Goal: Use online tool/utility: Utilize a website feature to perform a specific function

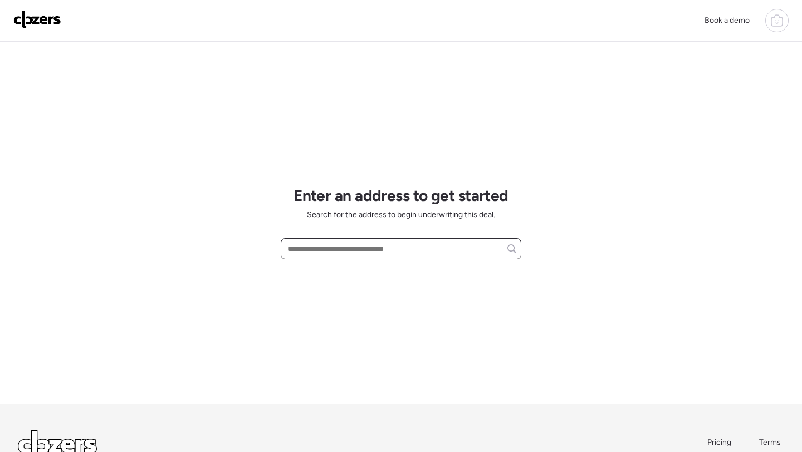
click at [340, 242] on input "text" at bounding box center [401, 249] width 230 height 16
paste input "**********"
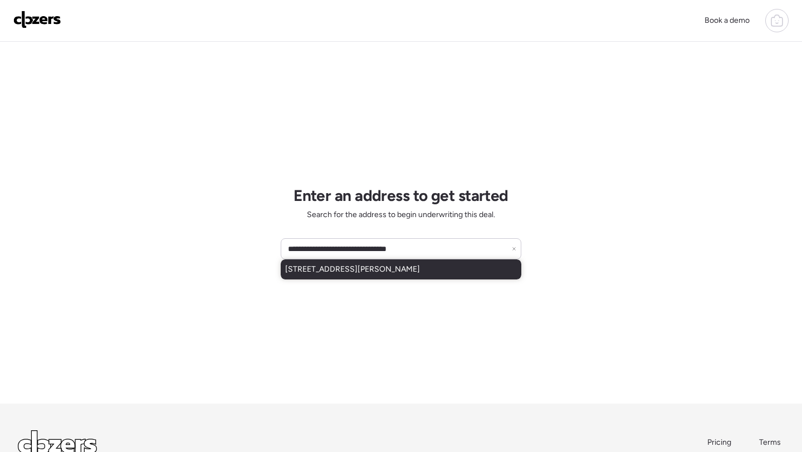
click at [362, 274] on span "[STREET_ADDRESS][PERSON_NAME]" at bounding box center [352, 269] width 135 height 11
type input "**********"
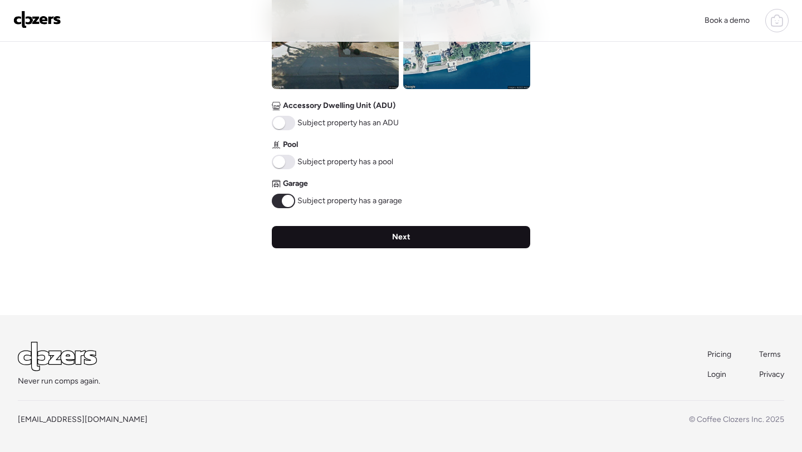
click at [407, 245] on div "Next" at bounding box center [401, 237] width 258 height 22
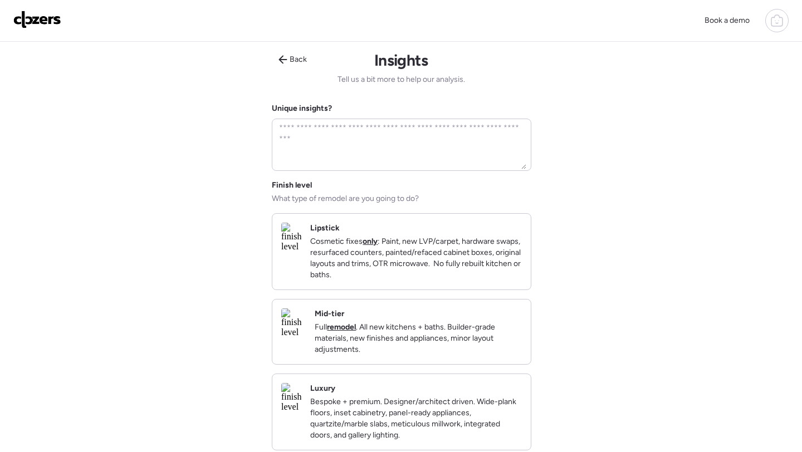
click at [421, 323] on div "Mid-tier Full remodel . All new kitchens + baths. Builder-grade materials, new …" at bounding box center [418, 331] width 207 height 47
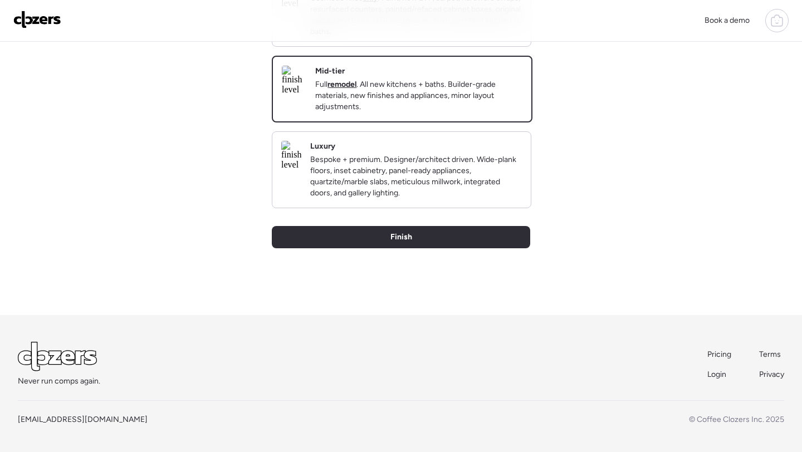
scroll to position [262, 0]
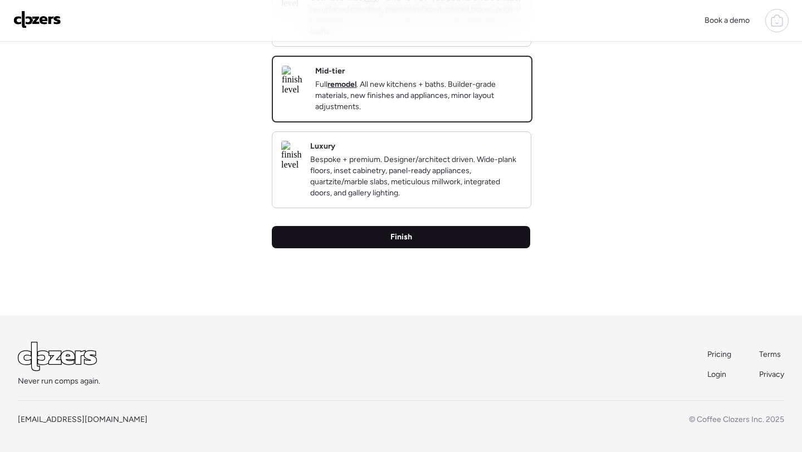
click at [421, 239] on div "Finish" at bounding box center [401, 237] width 258 height 22
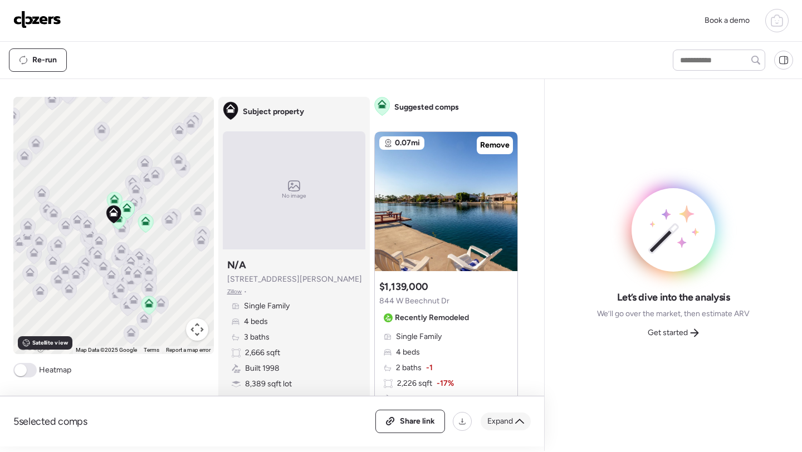
click at [514, 421] on div "Expand" at bounding box center [505, 422] width 50 height 18
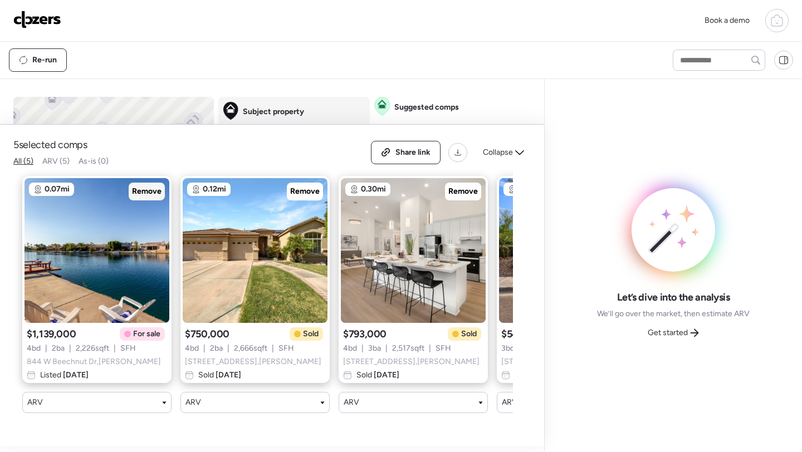
click at [146, 197] on span "Remove" at bounding box center [147, 191] width 30 height 11
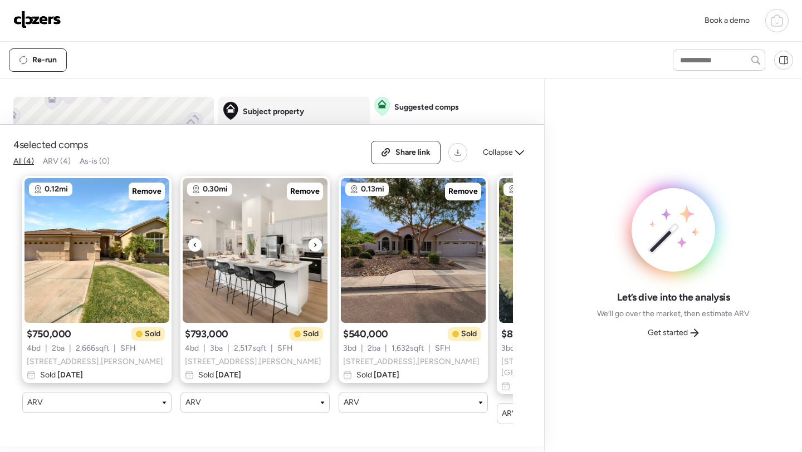
scroll to position [0, 142]
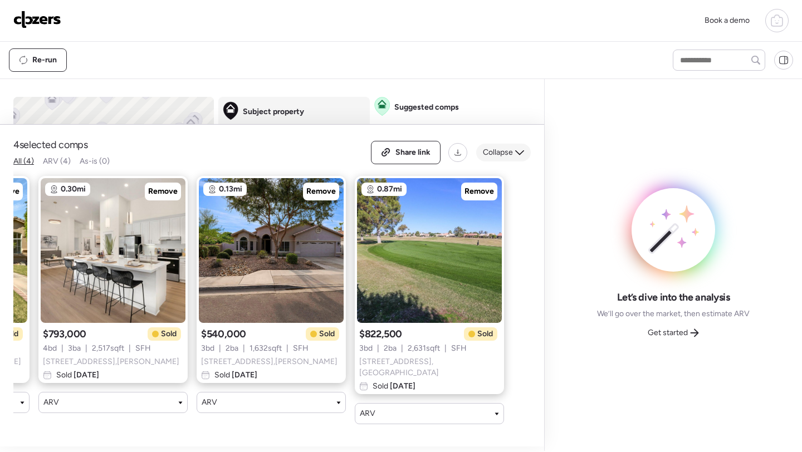
click at [500, 158] on span "Collapse" at bounding box center [498, 152] width 30 height 11
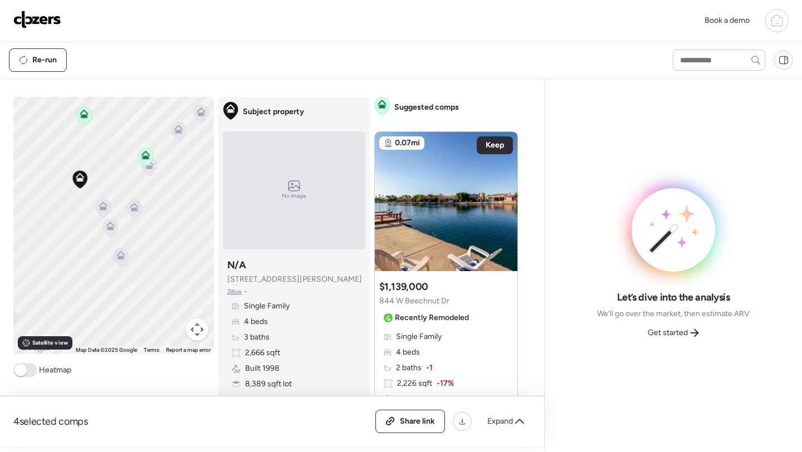
click at [150, 167] on icon at bounding box center [146, 157] width 16 height 19
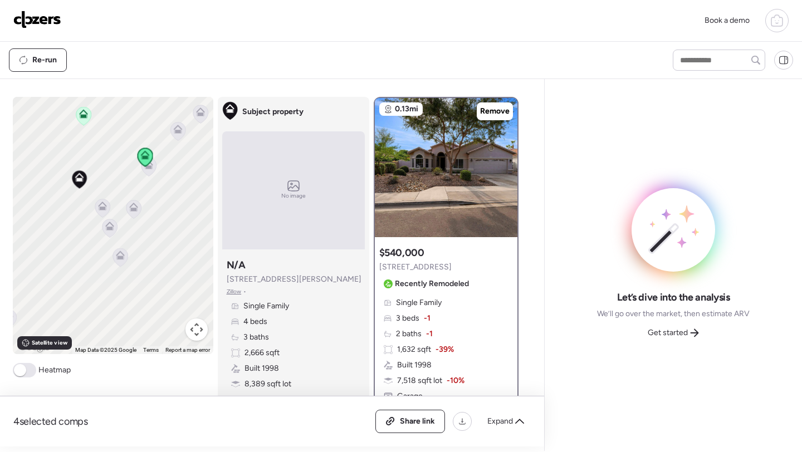
click at [153, 170] on icon at bounding box center [148, 167] width 15 height 18
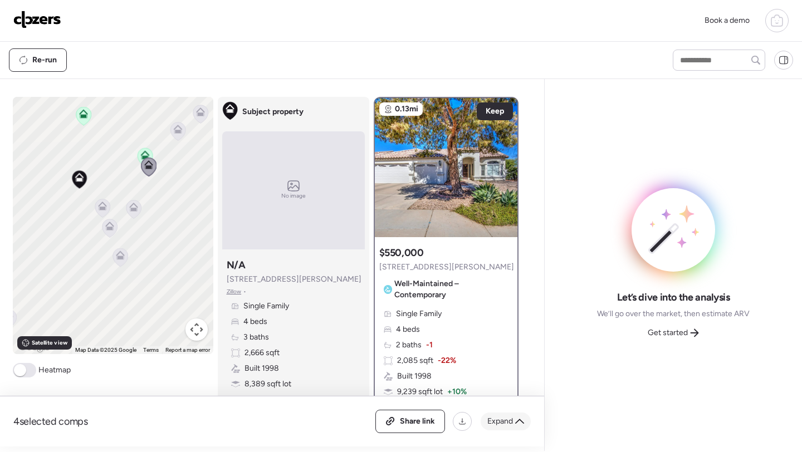
click at [516, 423] on icon at bounding box center [519, 421] width 9 height 5
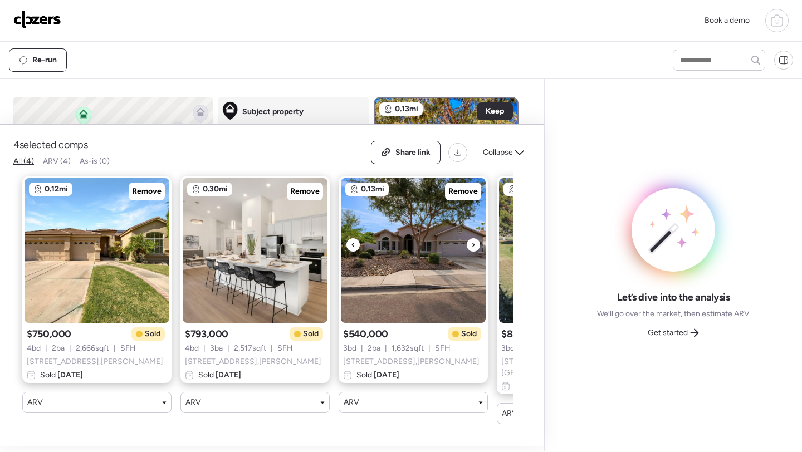
click at [477, 252] on div at bounding box center [473, 244] width 13 height 13
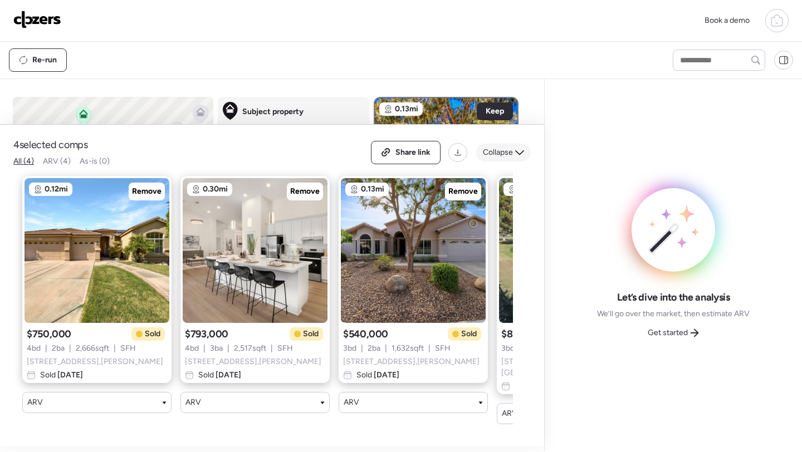
click at [499, 158] on span "Collapse" at bounding box center [498, 152] width 30 height 11
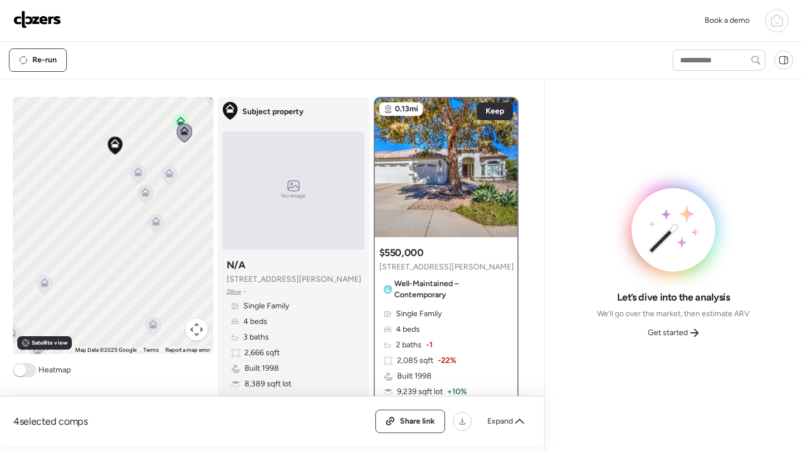
drag, startPoint x: 149, startPoint y: 240, endPoint x: 185, endPoint y: 206, distance: 49.2
click at [185, 205] on div "To activate drag with keyboard, press Alt + Enter. Once in keyboard drag state,…" at bounding box center [113, 225] width 200 height 257
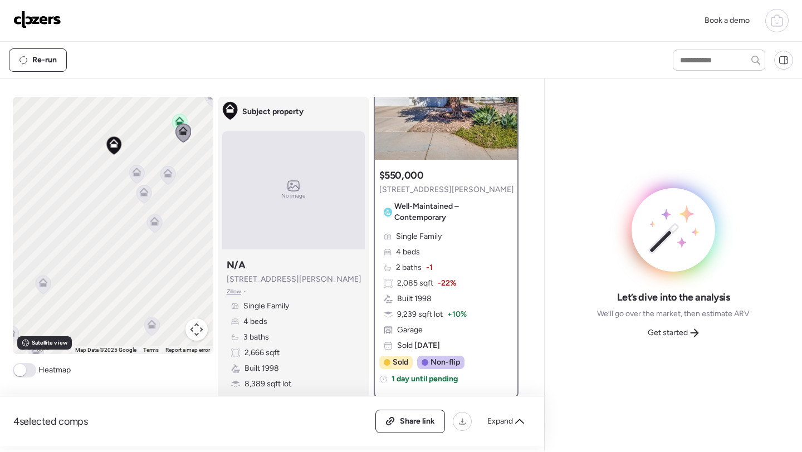
scroll to position [77, 0]
click at [133, 179] on icon at bounding box center [136, 174] width 15 height 18
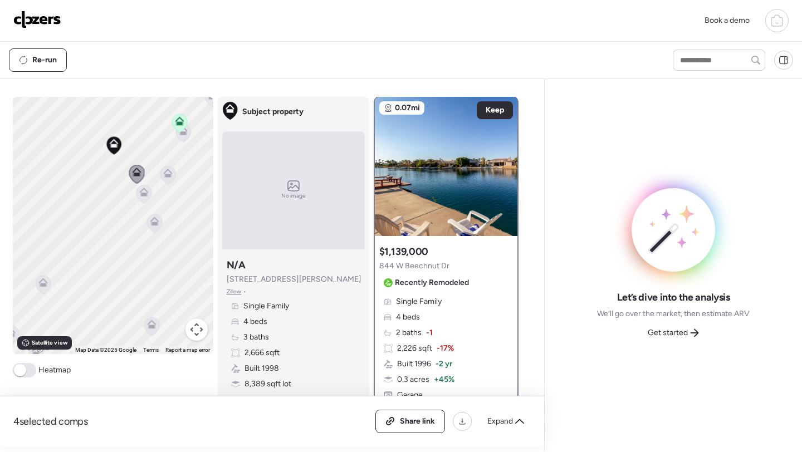
scroll to position [0, 0]
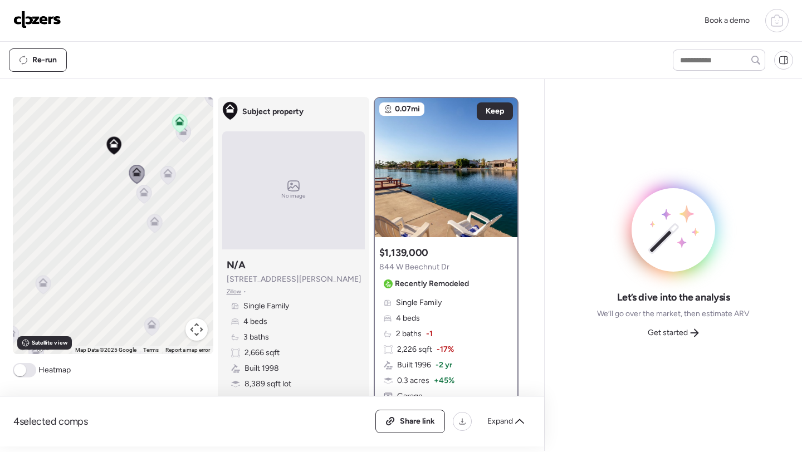
click at [161, 171] on icon at bounding box center [167, 175] width 15 height 18
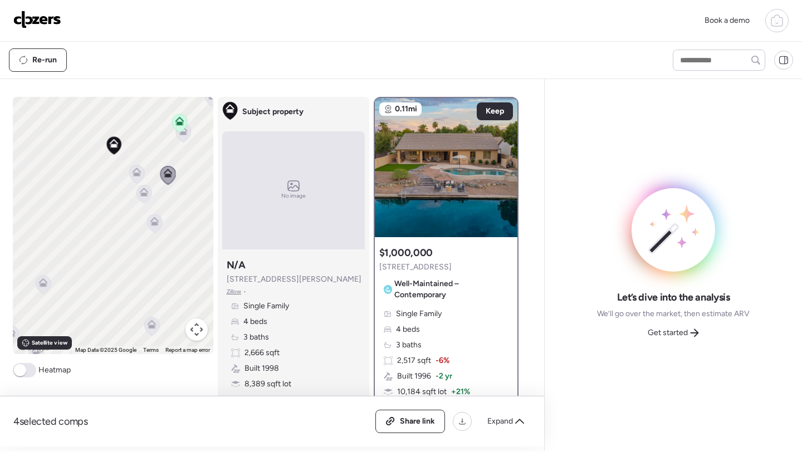
click at [145, 194] on icon at bounding box center [143, 194] width 7 height 3
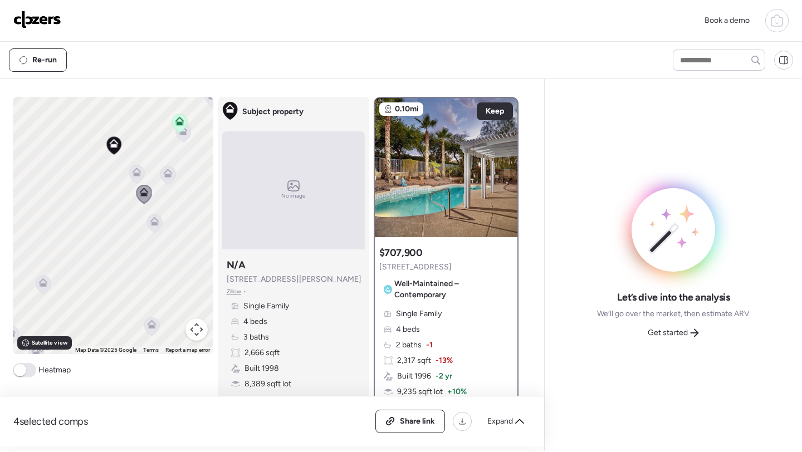
click at [150, 220] on icon at bounding box center [154, 221] width 9 height 9
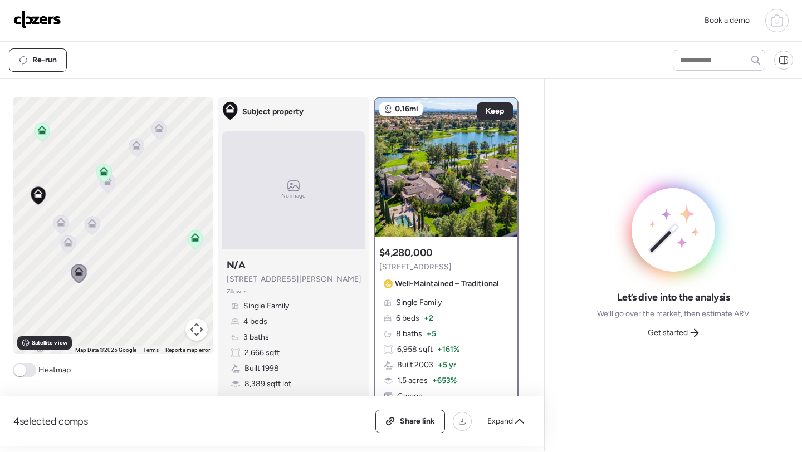
drag, startPoint x: 73, startPoint y: 195, endPoint x: 0, endPoint y: 244, distance: 88.6
click at [0, 244] on div "4 selected comps All (4) ARV (4) As-is (0) Share link Expand Comps list To acti…" at bounding box center [269, 262] width 539 height 367
click at [135, 145] on icon at bounding box center [136, 144] width 9 height 9
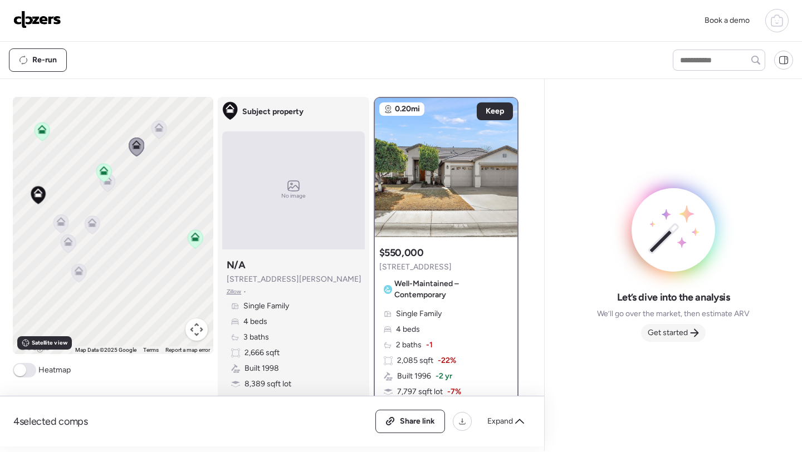
click at [682, 329] on span "Get started" at bounding box center [667, 332] width 40 height 11
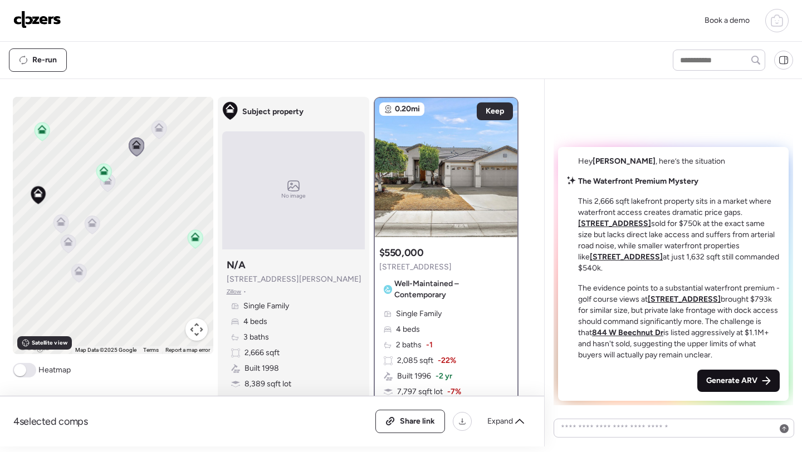
click at [716, 380] on span "Generate ARV" at bounding box center [731, 380] width 51 height 11
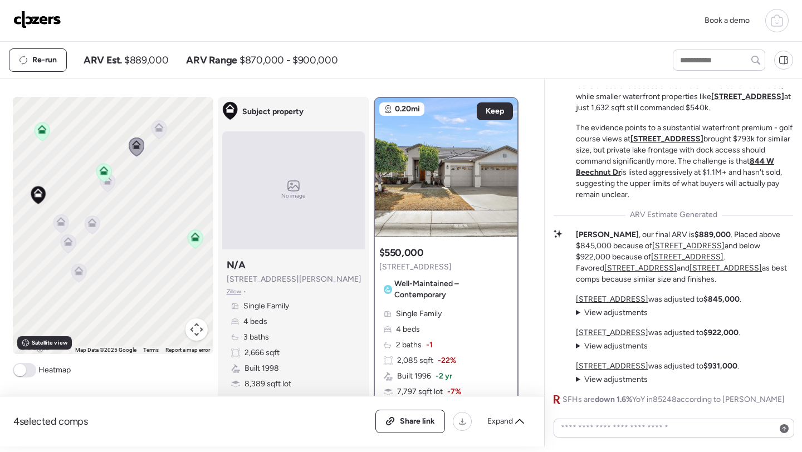
click at [150, 70] on div "Re-run ARV Est. $889,000 ARV Range $870,000 - $900,000" at bounding box center [331, 59] width 644 height 23
click at [148, 60] on span "$889,000" at bounding box center [146, 59] width 44 height 13
copy span "889,000"
click at [416, 423] on span "Share link" at bounding box center [417, 421] width 35 height 11
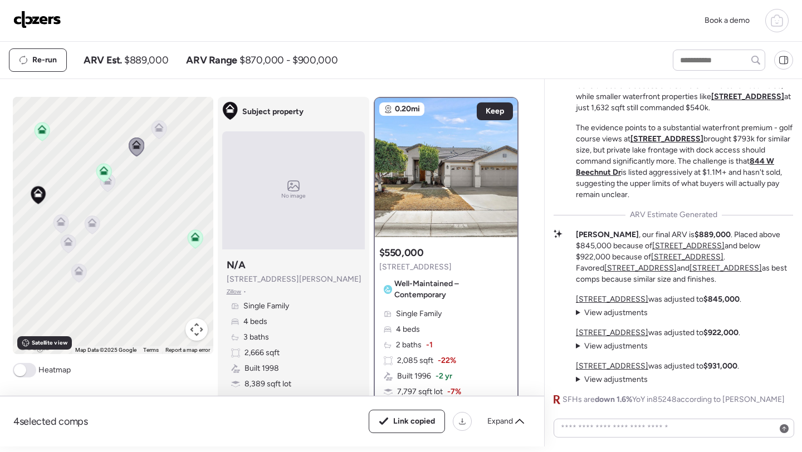
click at [39, 29] on link at bounding box center [37, 21] width 48 height 20
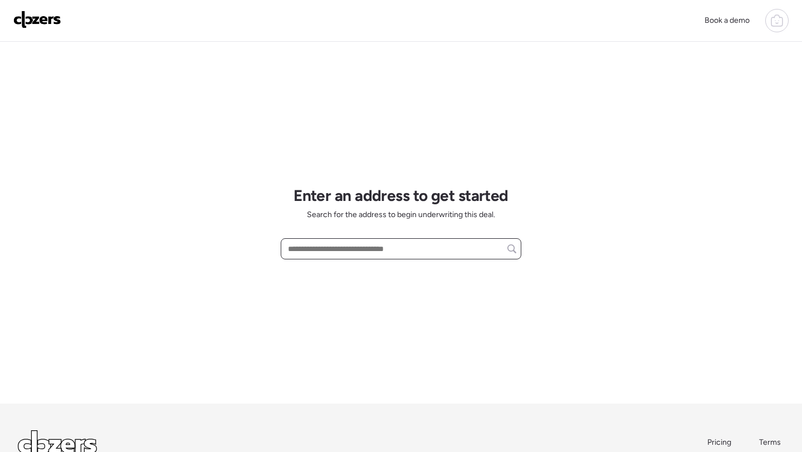
click at [346, 249] on input "text" at bounding box center [401, 249] width 230 height 16
paste input "**********"
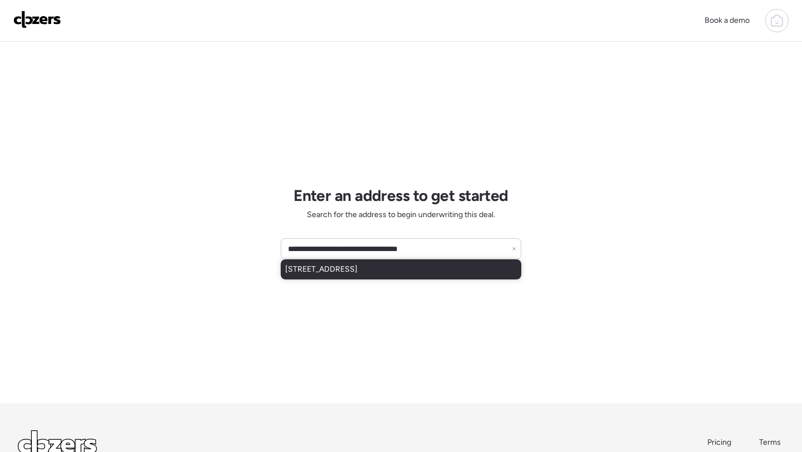
click at [346, 268] on span "[STREET_ADDRESS]" at bounding box center [321, 269] width 72 height 11
type input "**********"
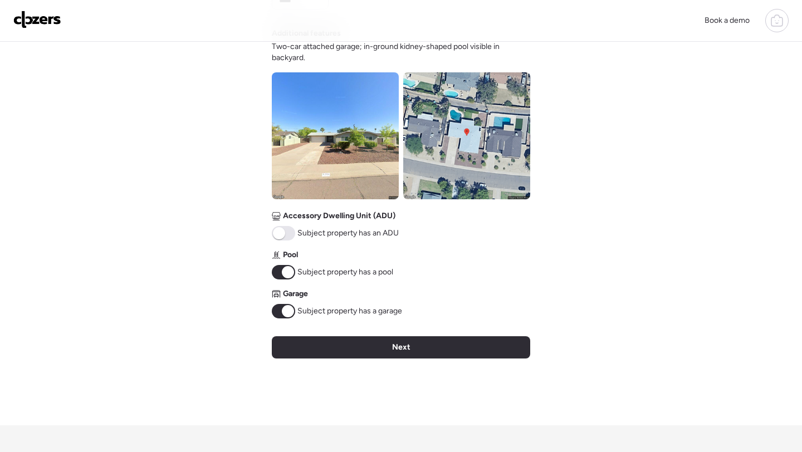
scroll to position [392, 0]
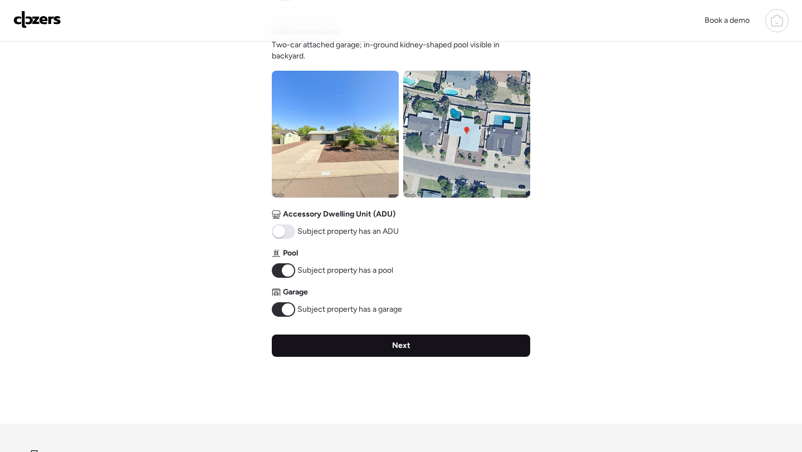
click at [371, 335] on div "Next" at bounding box center [401, 346] width 258 height 22
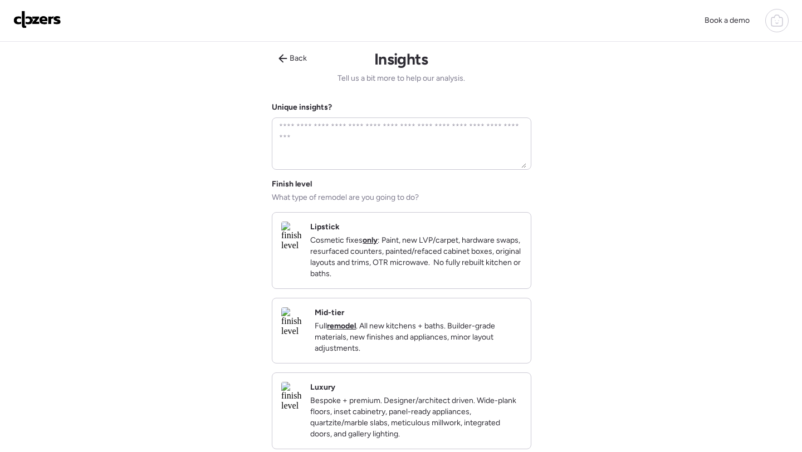
scroll to position [0, 0]
click at [455, 351] on p "Full remodel . All new kitchens + baths. Builder-grade materials, new finishes …" at bounding box center [418, 338] width 207 height 33
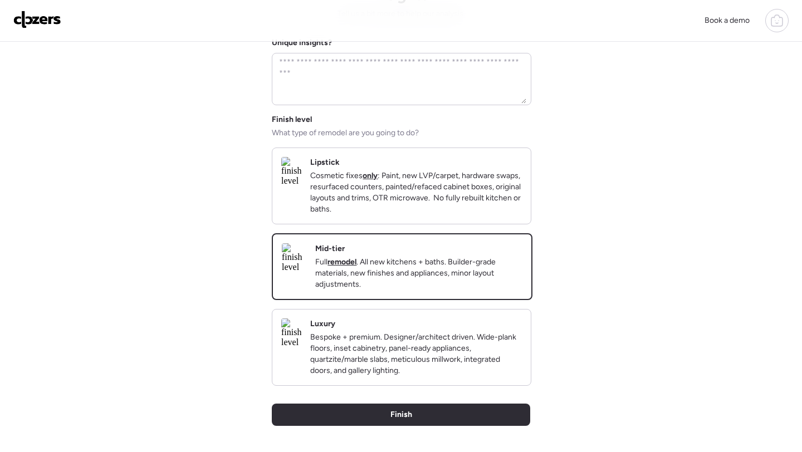
scroll to position [262, 0]
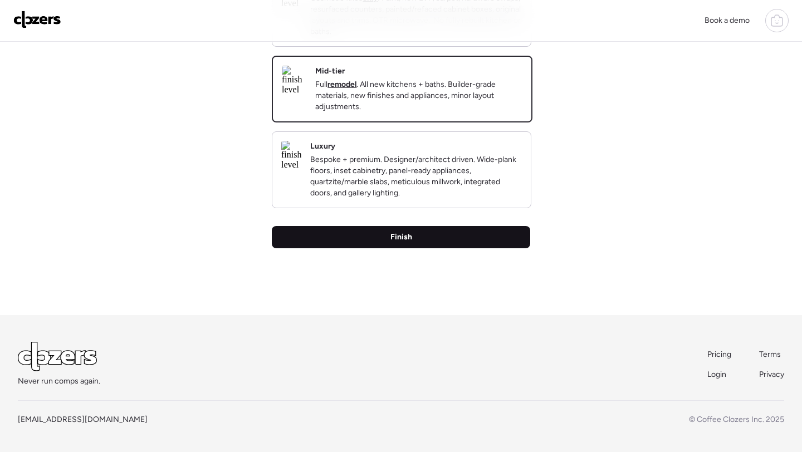
click at [449, 238] on div "Finish" at bounding box center [401, 237] width 258 height 22
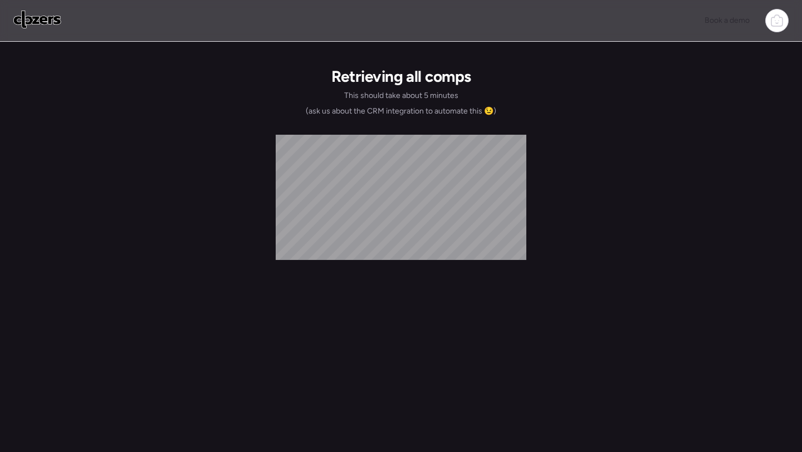
scroll to position [0, 0]
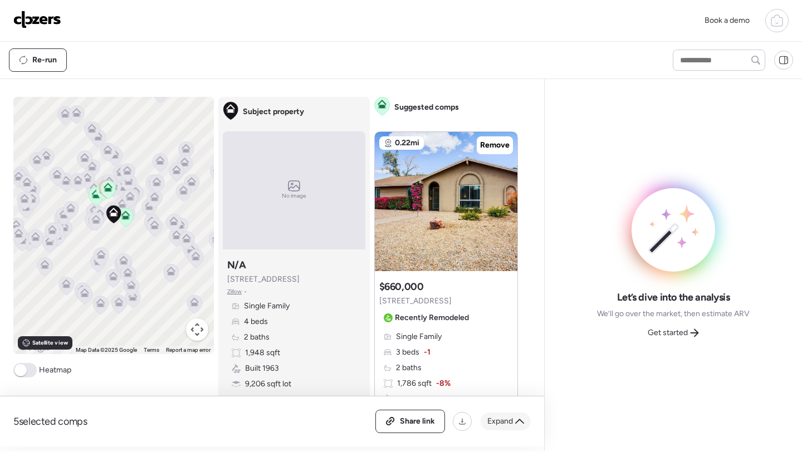
click at [493, 423] on span "Expand" at bounding box center [500, 421] width 26 height 11
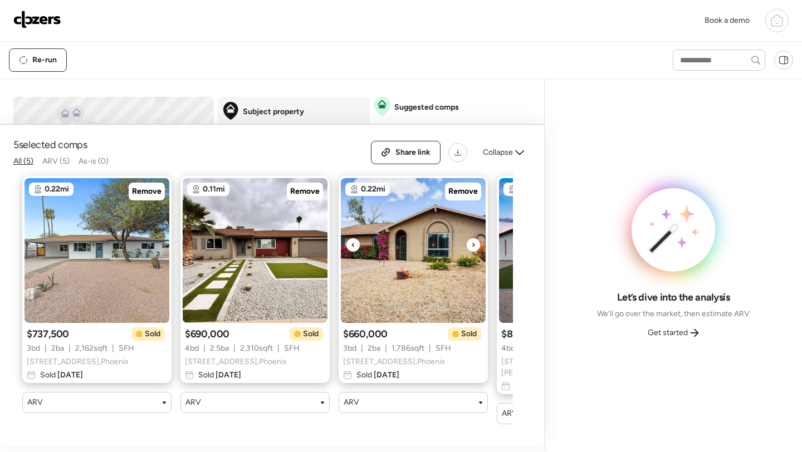
scroll to position [0, 300]
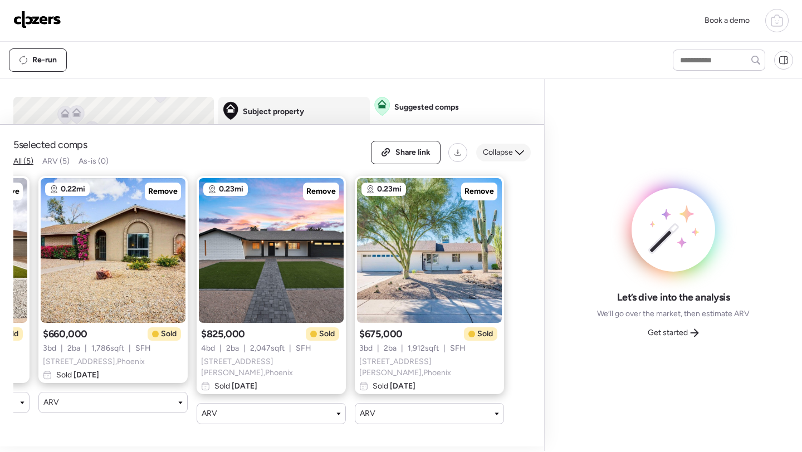
click at [507, 158] on span "Collapse" at bounding box center [498, 152] width 30 height 11
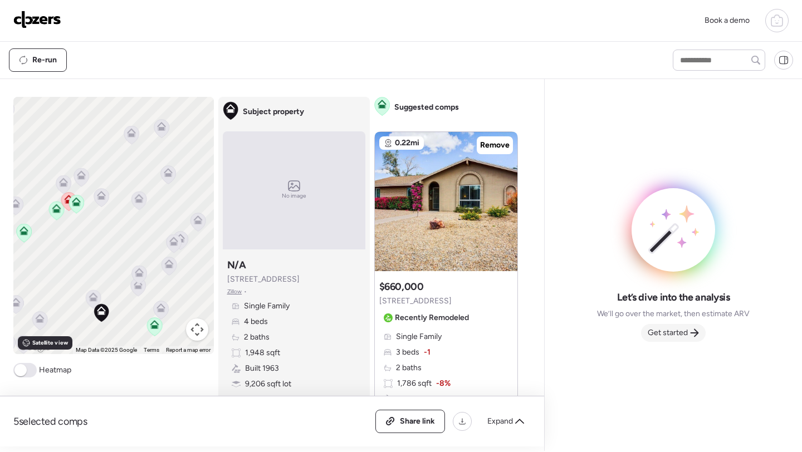
click at [681, 333] on span "Get started" at bounding box center [667, 332] width 40 height 11
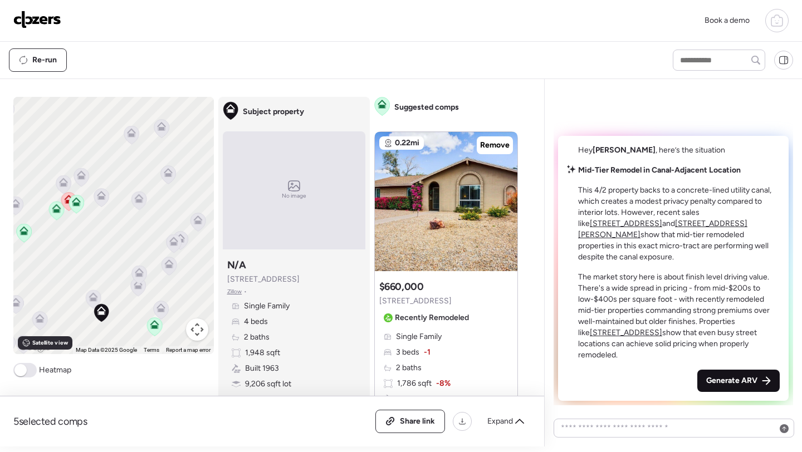
click at [712, 372] on div "Generate ARV" at bounding box center [738, 381] width 82 height 22
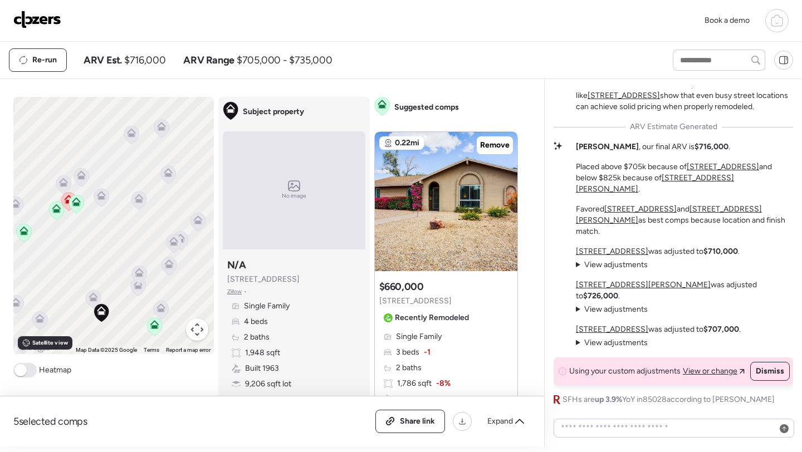
click at [143, 63] on span "$716,000" at bounding box center [144, 59] width 41 height 13
copy span "716,000"
click at [409, 416] on span "Share link" at bounding box center [417, 421] width 35 height 11
click at [38, 19] on img at bounding box center [37, 20] width 48 height 18
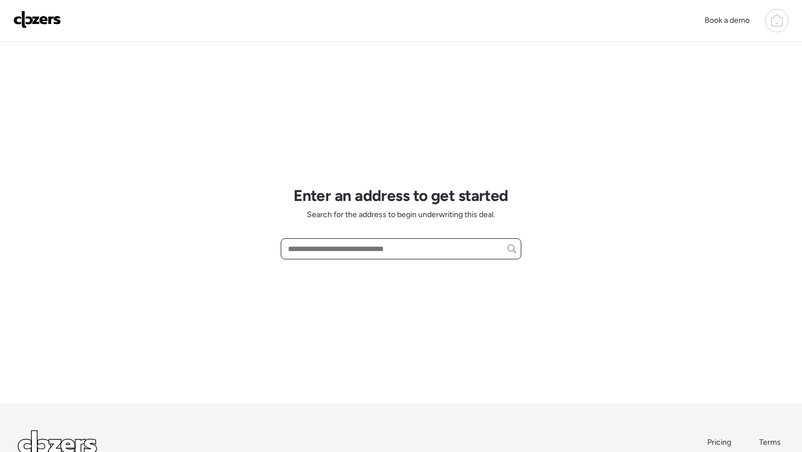
click at [342, 248] on input "text" at bounding box center [401, 249] width 230 height 16
paste input "**********"
click at [323, 251] on input "**********" at bounding box center [401, 249] width 230 height 16
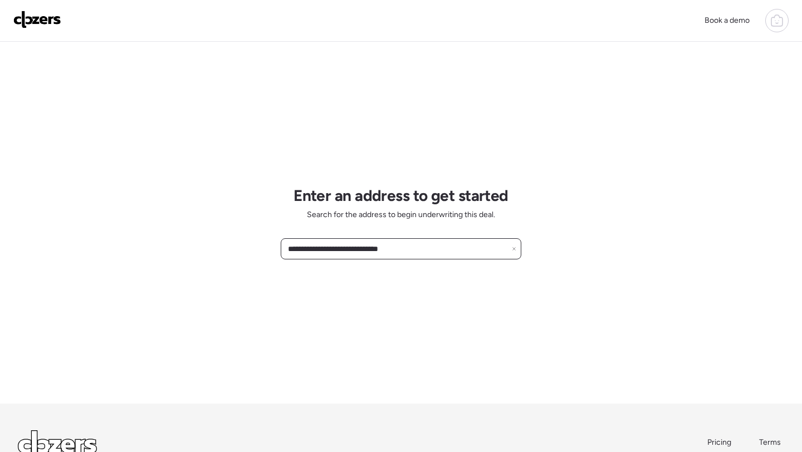
paste input "**"
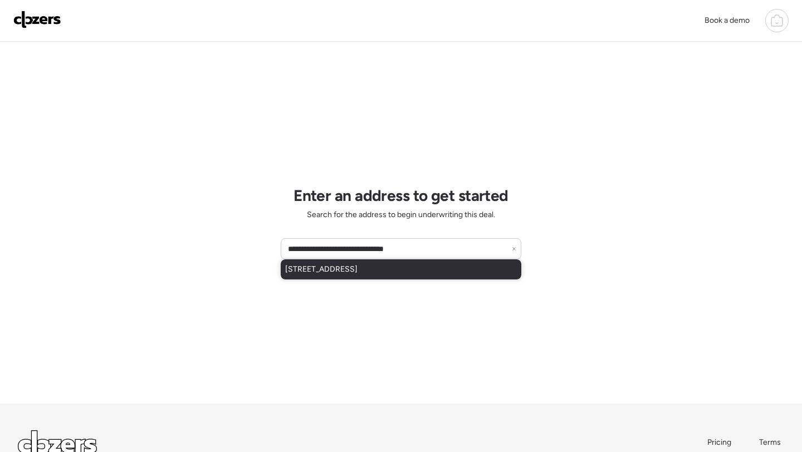
click at [340, 268] on span "4050 N 81st Ave, Phoenix, AZ, 85033" at bounding box center [321, 269] width 72 height 11
type input "**********"
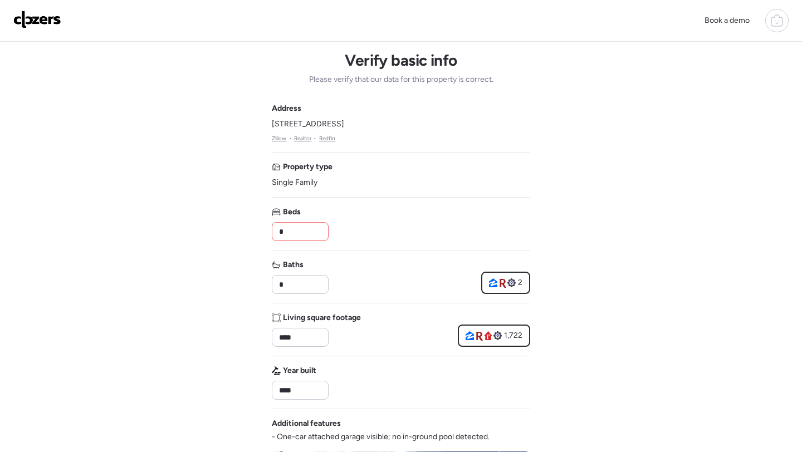
click at [296, 235] on input "*" at bounding box center [300, 232] width 47 height 16
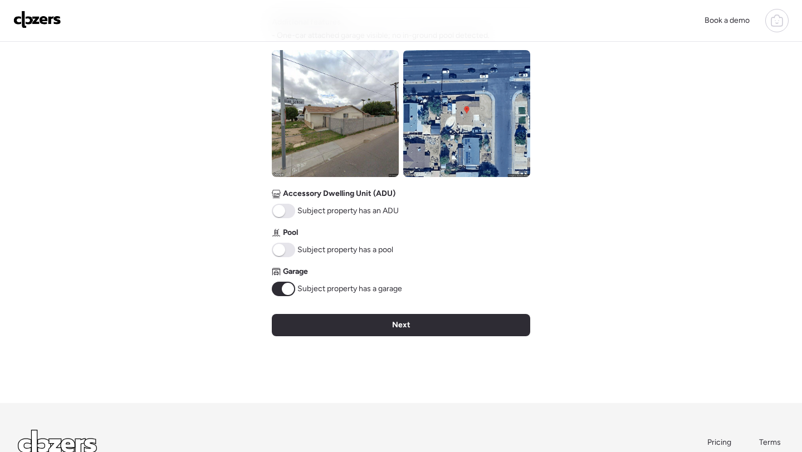
scroll to position [380, 0]
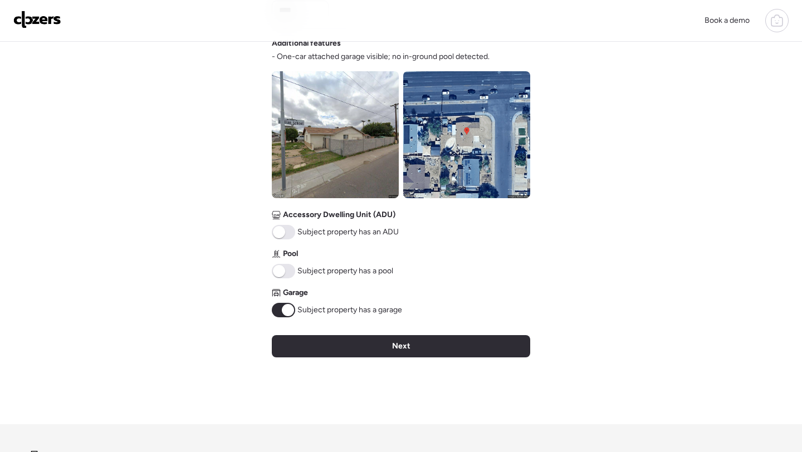
type input "*"
click at [289, 267] on span at bounding box center [283, 271] width 23 height 14
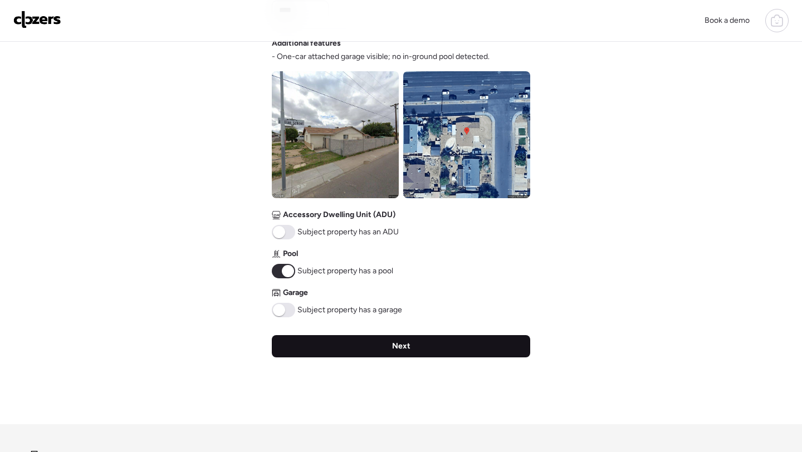
click at [310, 345] on div "Next" at bounding box center [401, 346] width 258 height 22
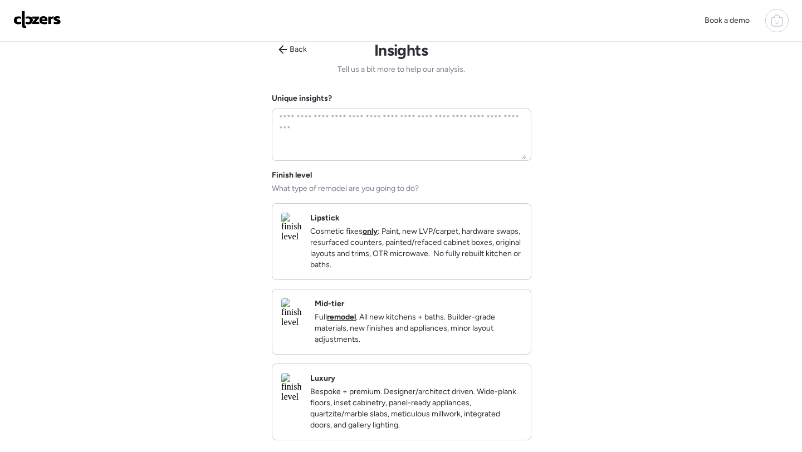
scroll to position [0, 0]
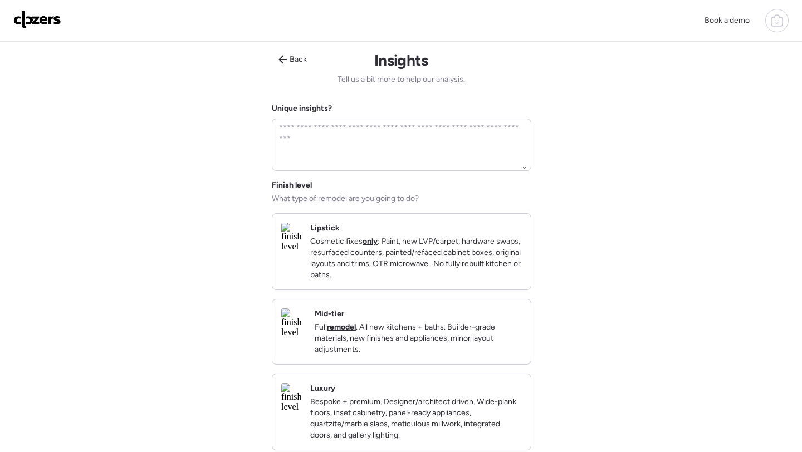
click at [413, 338] on p "Full remodel . All new kitchens + baths. Builder-grade materials, new finishes …" at bounding box center [418, 338] width 207 height 33
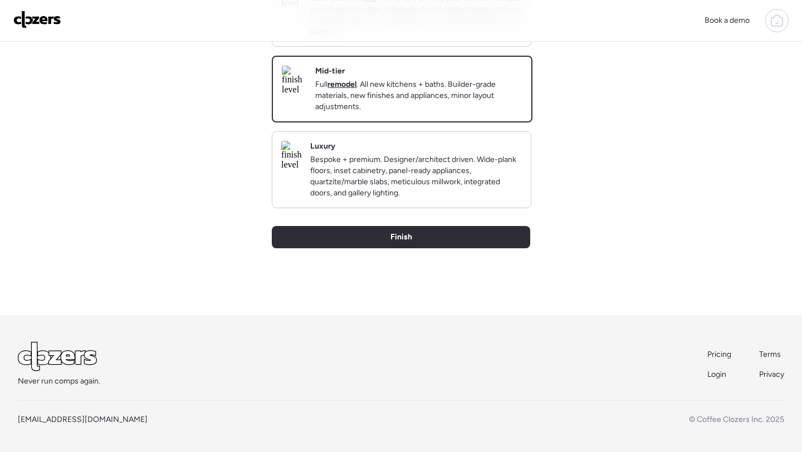
scroll to position [262, 0]
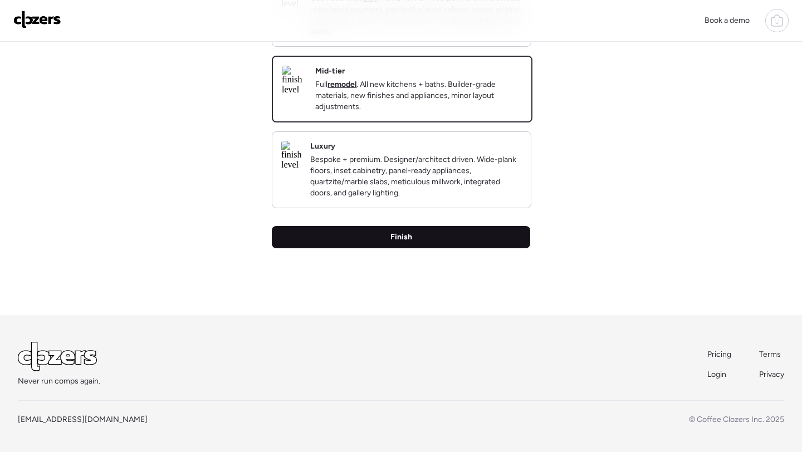
click at [418, 237] on div "Finish" at bounding box center [401, 237] width 258 height 22
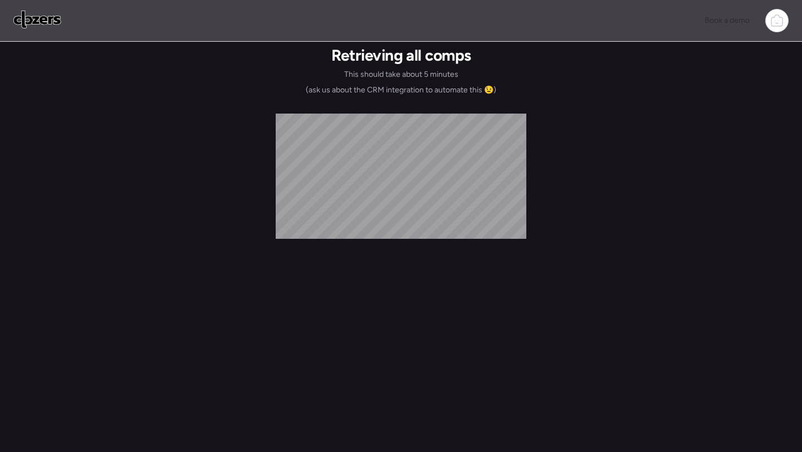
scroll to position [0, 0]
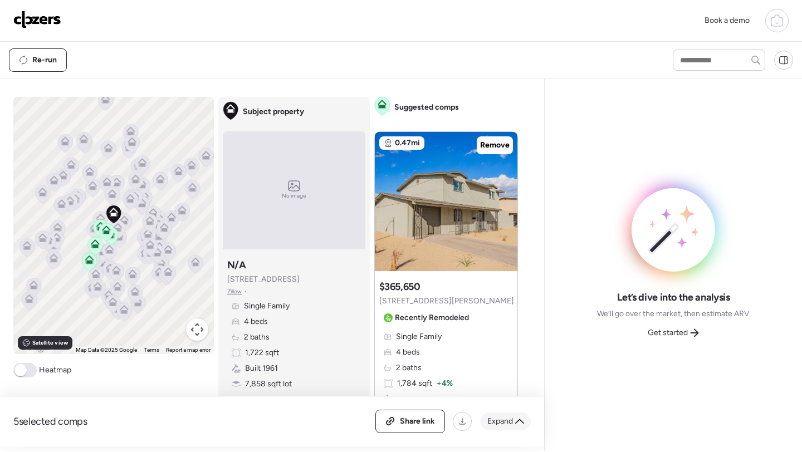
click at [499, 424] on span "Expand" at bounding box center [500, 421] width 26 height 11
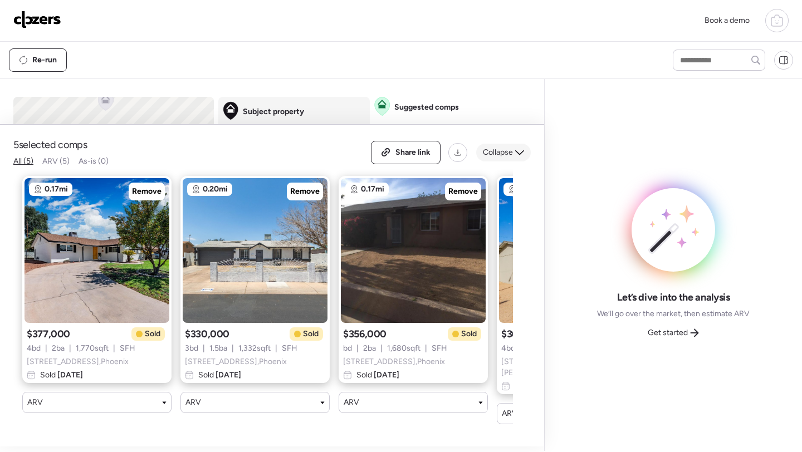
click at [511, 158] on span "Collapse" at bounding box center [498, 152] width 30 height 11
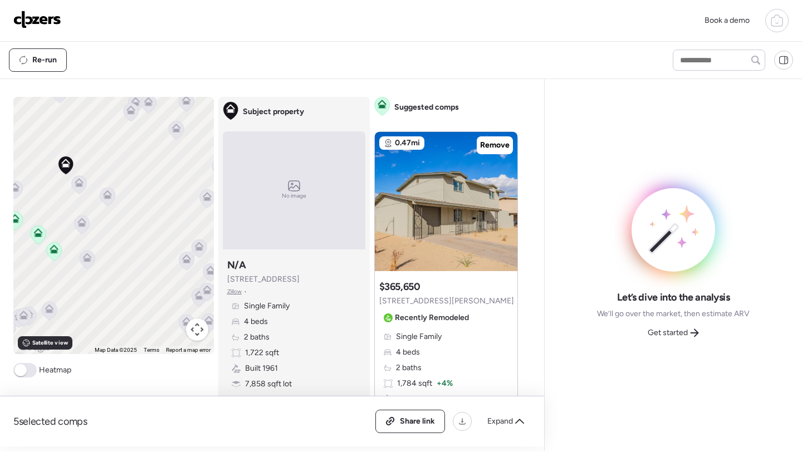
drag, startPoint x: 99, startPoint y: 282, endPoint x: 57, endPoint y: 156, distance: 132.7
click at [57, 156] on div "To activate drag with keyboard, press Alt + Enter. Once in keyboard drag state,…" at bounding box center [113, 225] width 200 height 257
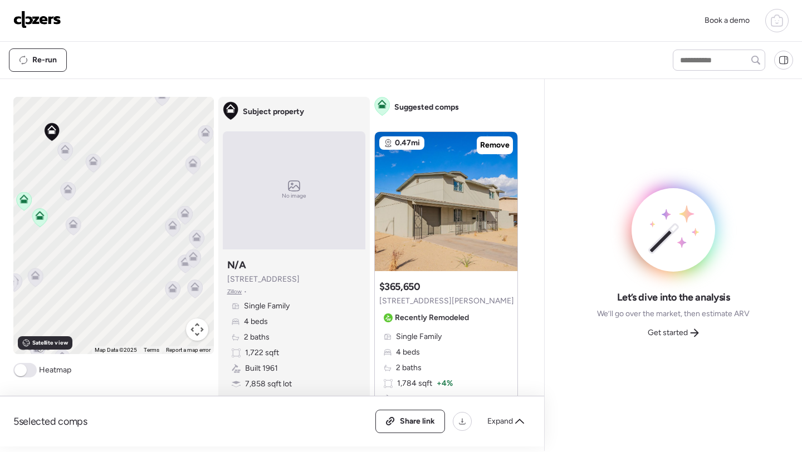
click at [61, 149] on icon at bounding box center [65, 147] width 8 height 5
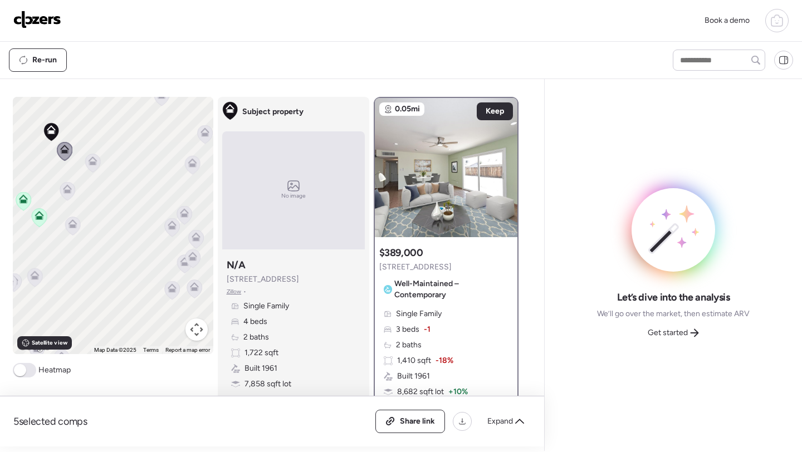
click at [509, 435] on div "5 selected comps All (5) ARV (5) As-is (0) Share link Expand" at bounding box center [272, 421] width 544 height 50
click at [505, 424] on span "Expand" at bounding box center [500, 421] width 26 height 11
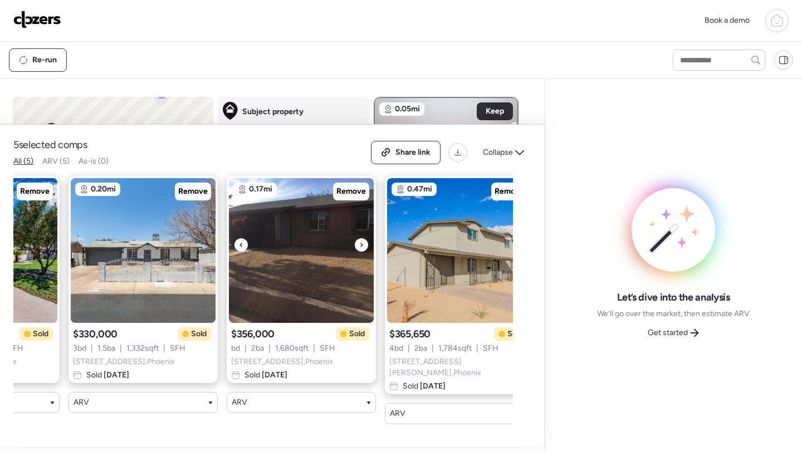
scroll to position [0, 300]
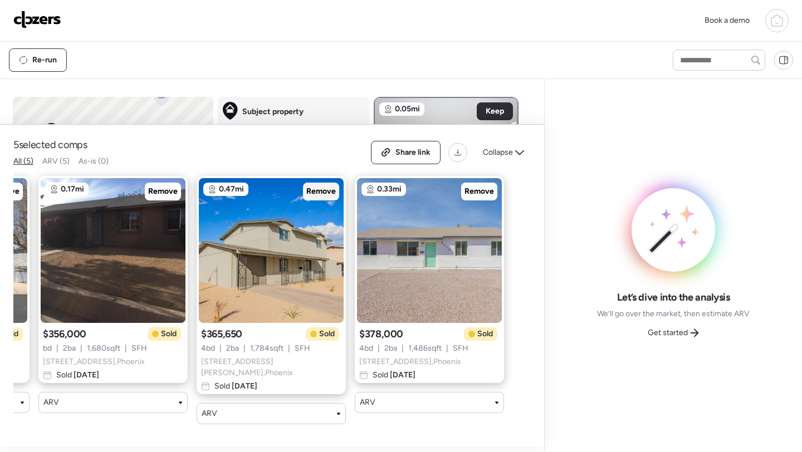
click at [323, 197] on span "Remove" at bounding box center [321, 191] width 30 height 11
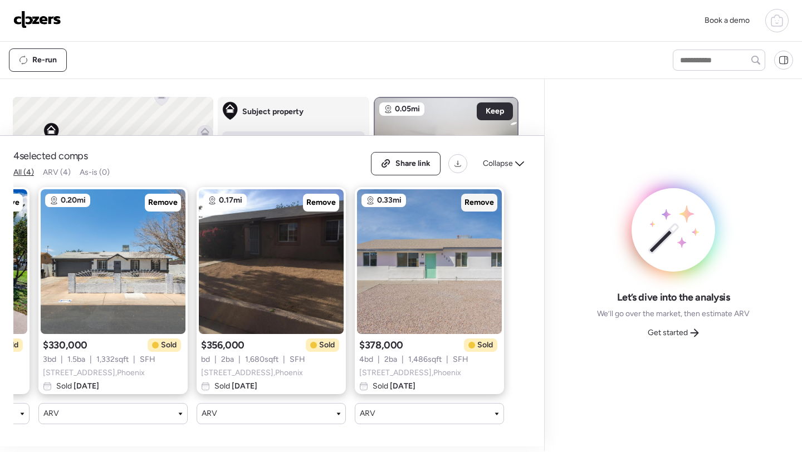
scroll to position [0, 142]
click at [495, 175] on div "Share link Collapse" at bounding box center [451, 163] width 160 height 23
click at [502, 166] on span "Collapse" at bounding box center [498, 163] width 30 height 11
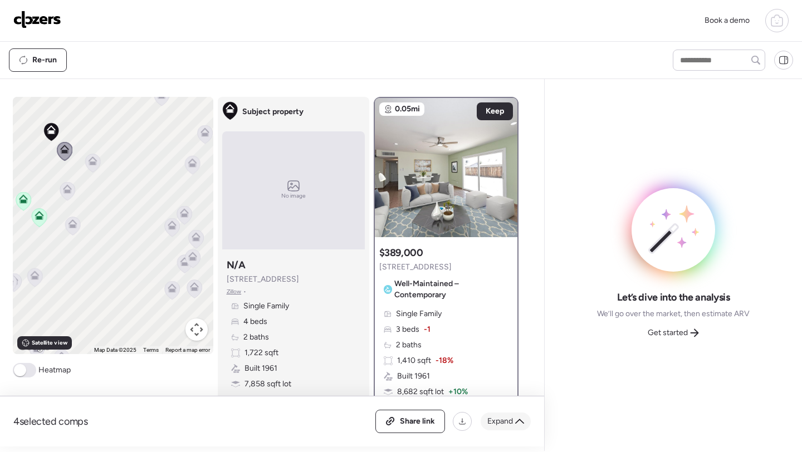
click at [504, 423] on span "Expand" at bounding box center [500, 421] width 26 height 11
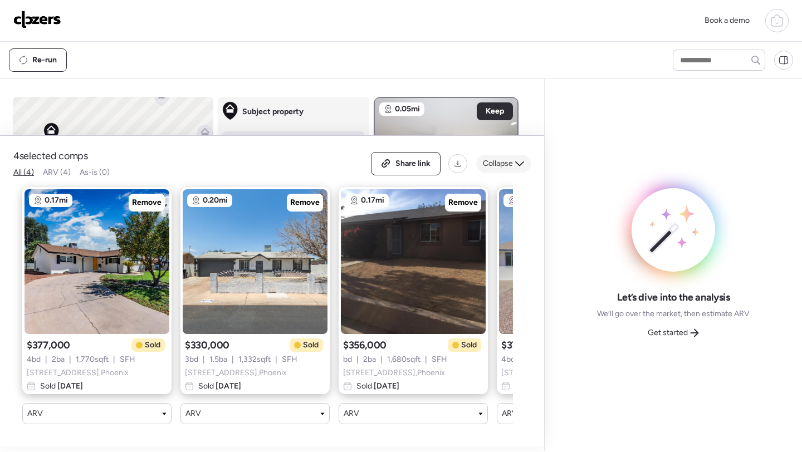
click at [507, 162] on span "Collapse" at bounding box center [498, 163] width 30 height 11
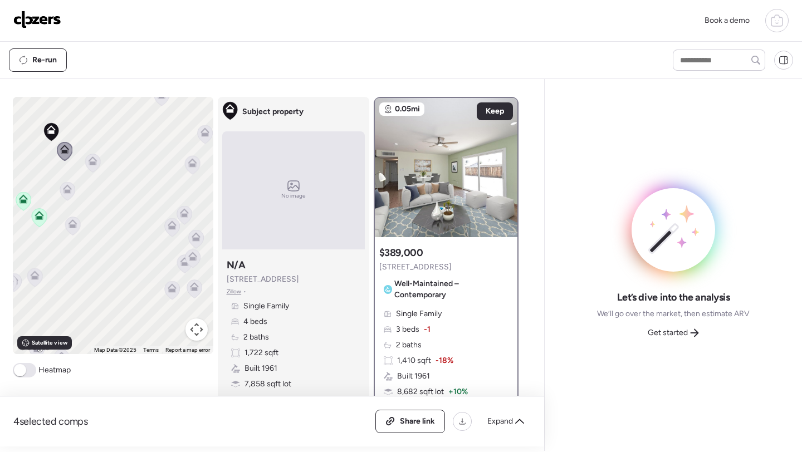
click at [89, 166] on icon at bounding box center [92, 163] width 15 height 18
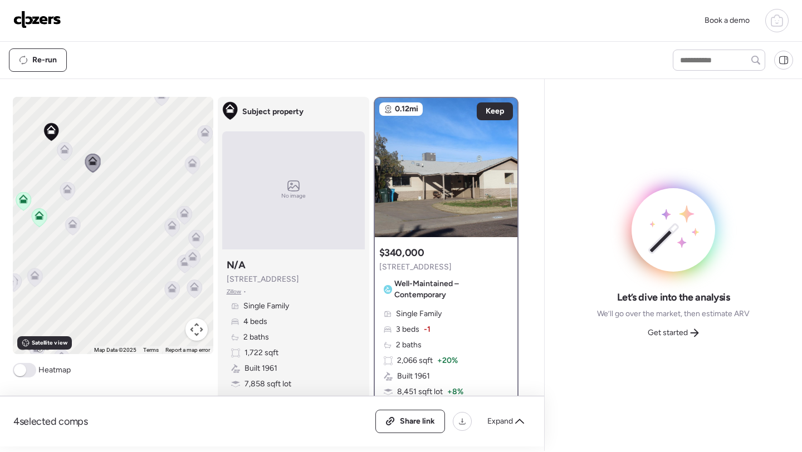
click at [68, 197] on icon at bounding box center [67, 191] width 15 height 18
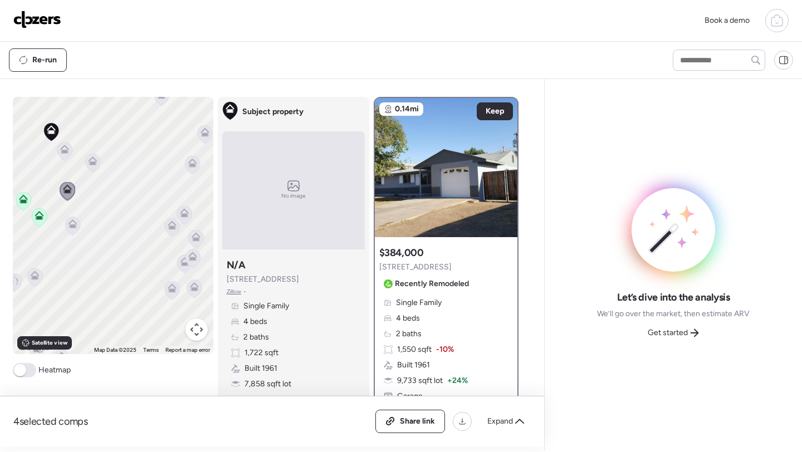
click at [90, 171] on icon at bounding box center [92, 163] width 15 height 18
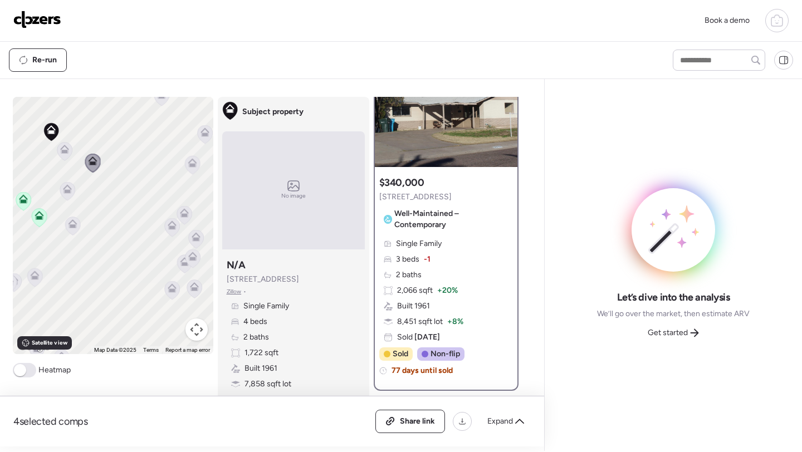
scroll to position [75, 0]
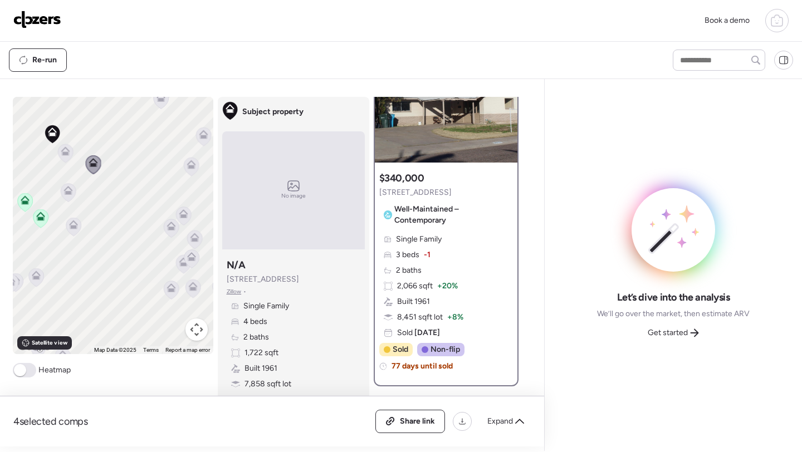
click at [66, 225] on icon at bounding box center [73, 227] width 15 height 18
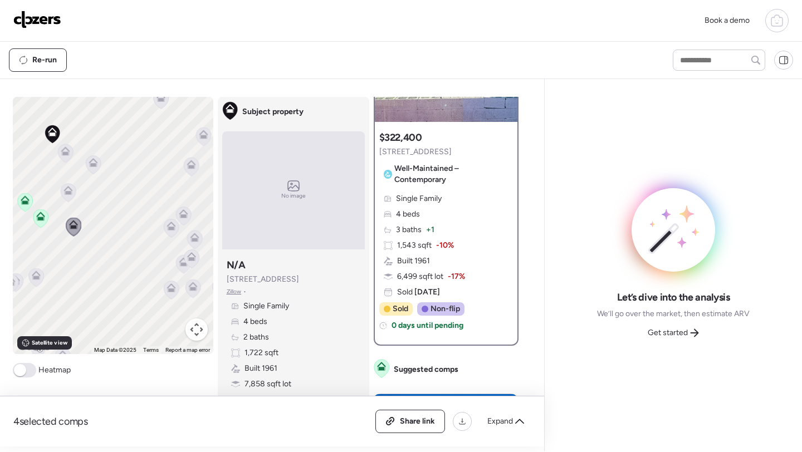
scroll to position [132, 0]
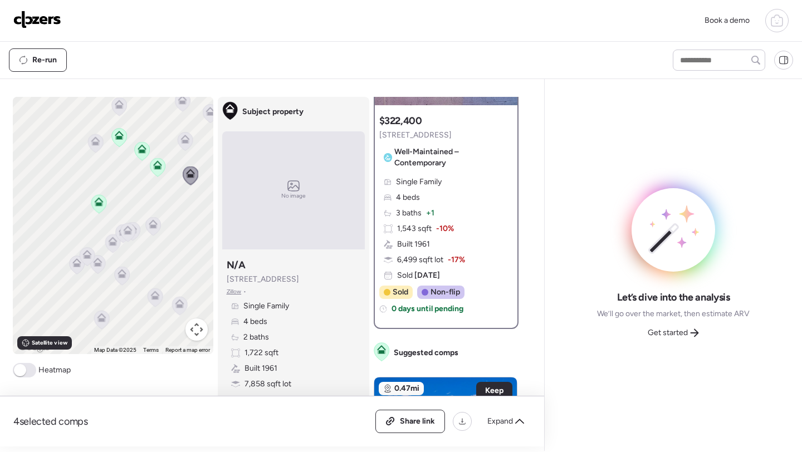
drag, startPoint x: 60, startPoint y: 193, endPoint x: 178, endPoint y: 142, distance: 128.7
click at [178, 142] on icon at bounding box center [185, 141] width 16 height 19
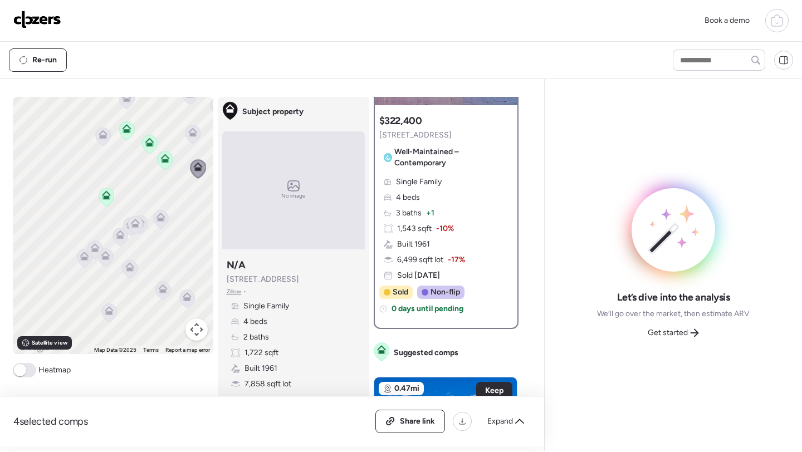
click at [105, 135] on icon at bounding box center [103, 132] width 8 height 5
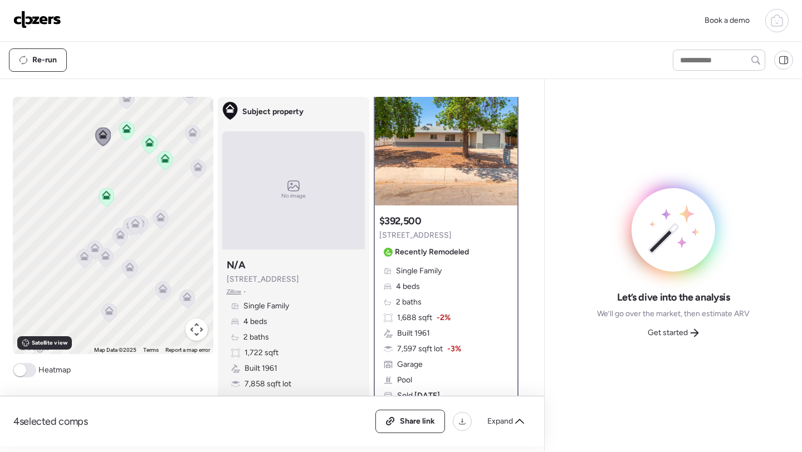
scroll to position [0, 0]
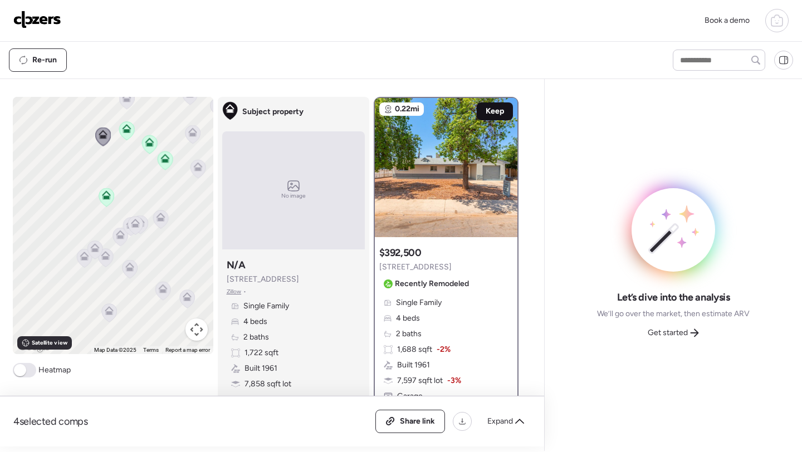
click at [497, 115] on span "Keep" at bounding box center [494, 111] width 18 height 11
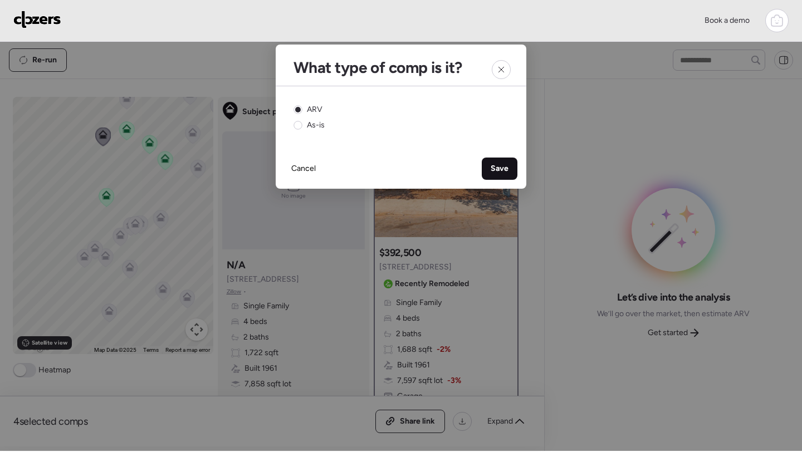
click at [492, 165] on span "Save" at bounding box center [499, 168] width 18 height 11
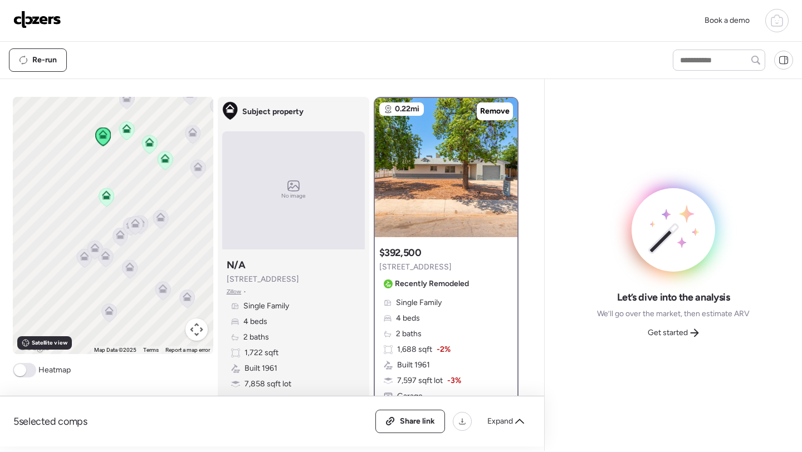
click at [163, 219] on icon at bounding box center [160, 217] width 9 height 9
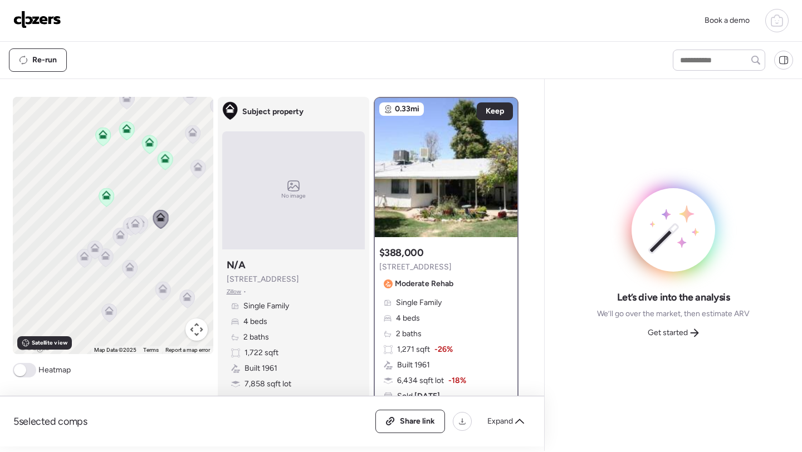
click at [143, 221] on icon at bounding box center [135, 225] width 16 height 19
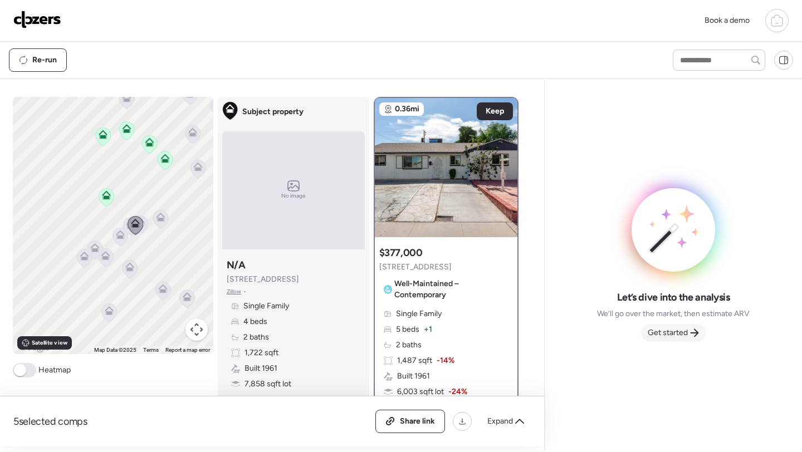
click at [676, 334] on span "Get started" at bounding box center [667, 332] width 40 height 11
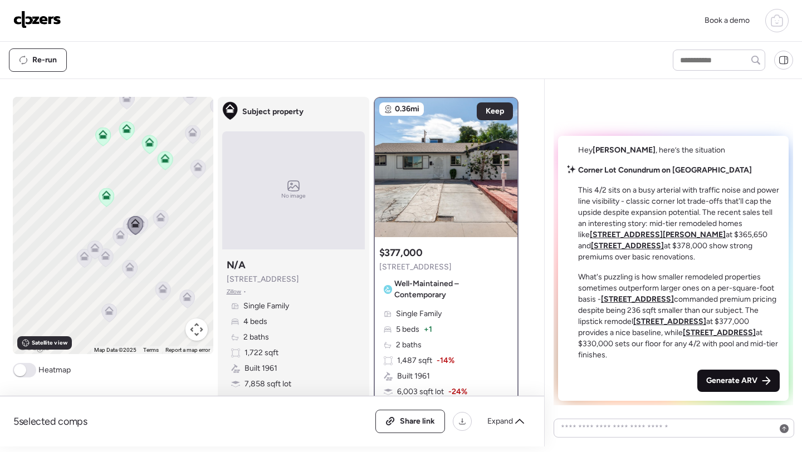
click at [723, 370] on div "Generate ARV" at bounding box center [738, 381] width 82 height 22
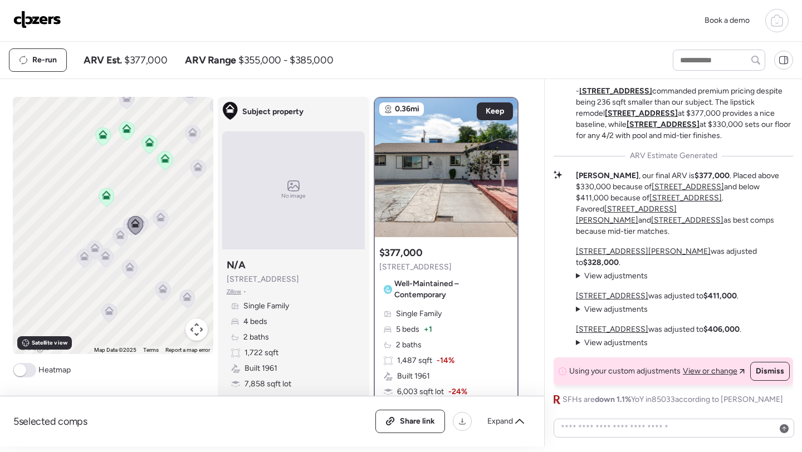
click at [132, 65] on span "$377,000" at bounding box center [145, 59] width 43 height 13
copy span "377,000"
click at [399, 426] on div "Share link" at bounding box center [410, 421] width 68 height 22
click at [25, 21] on img at bounding box center [37, 20] width 48 height 18
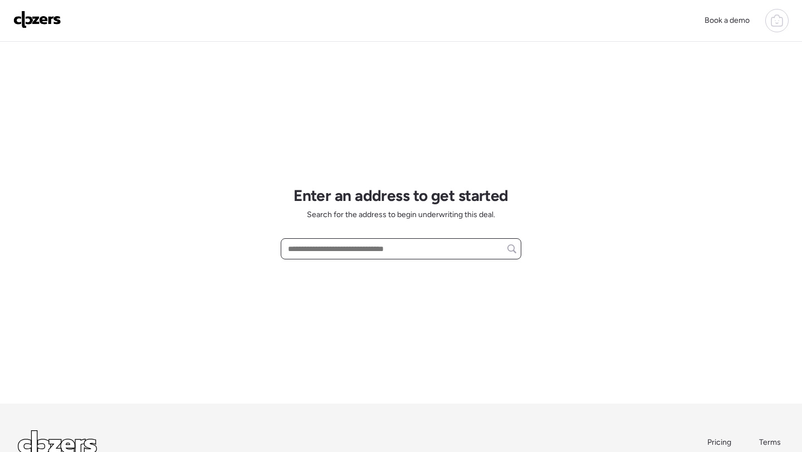
click at [343, 246] on input "text" at bounding box center [401, 249] width 230 height 16
paste input "**********"
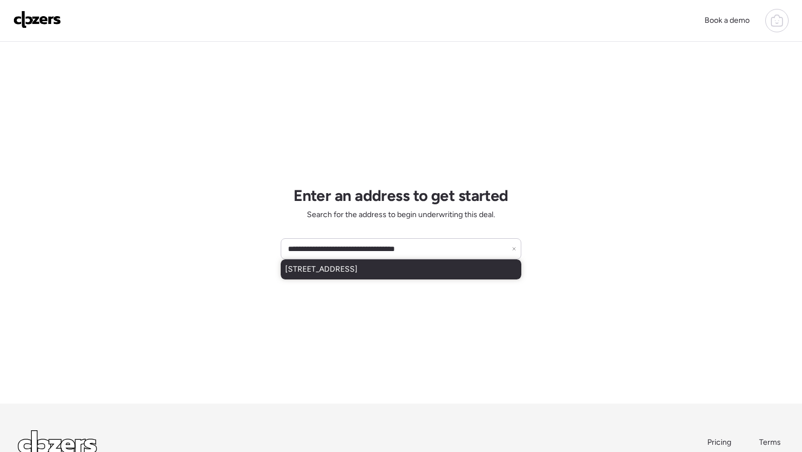
click at [342, 275] on span "4148 W Claremont St, Phoenix, AZ, 85019" at bounding box center [321, 269] width 72 height 11
type input "**********"
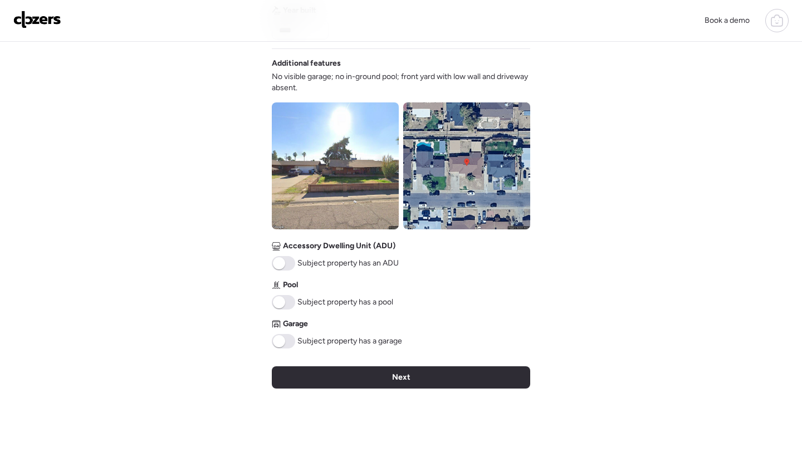
scroll to position [361, 0]
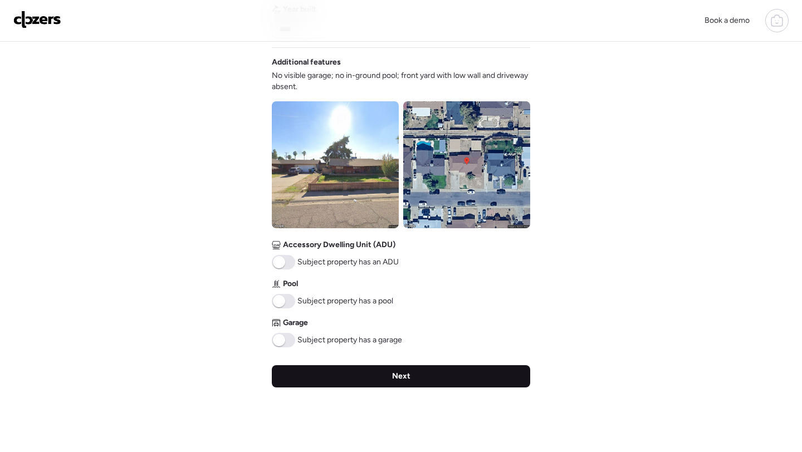
click at [356, 387] on div "Next" at bounding box center [401, 376] width 258 height 22
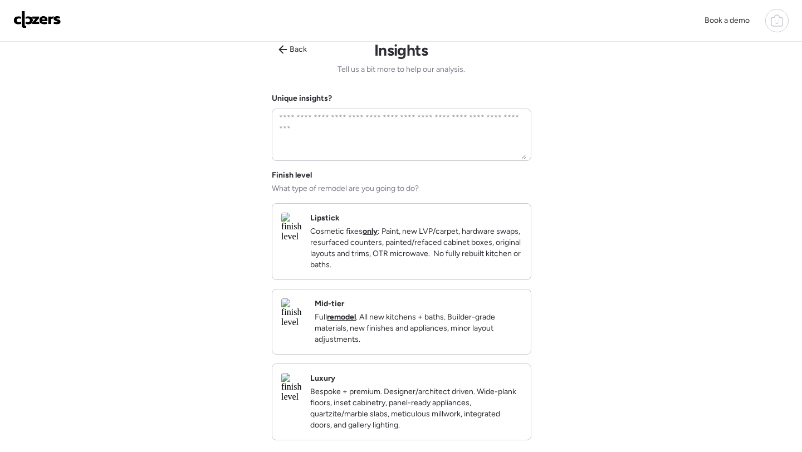
scroll to position [0, 0]
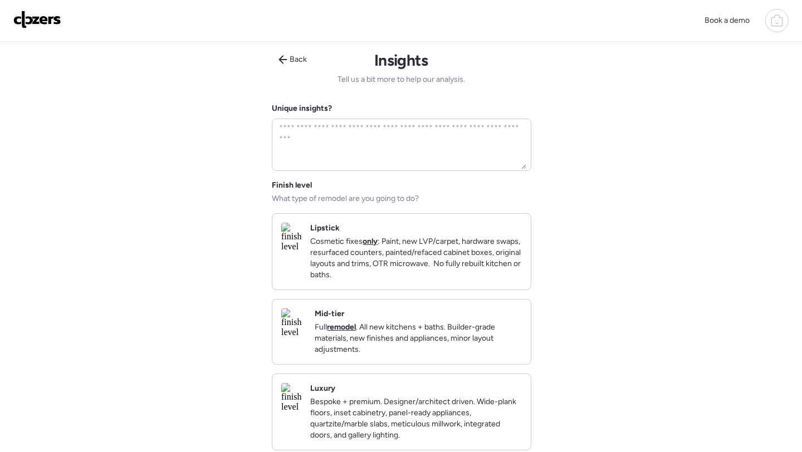
click at [459, 365] on div "Mid-tier Full remodel . All new kitchens + baths. Builder-grade materials, new …" at bounding box center [401, 332] width 259 height 66
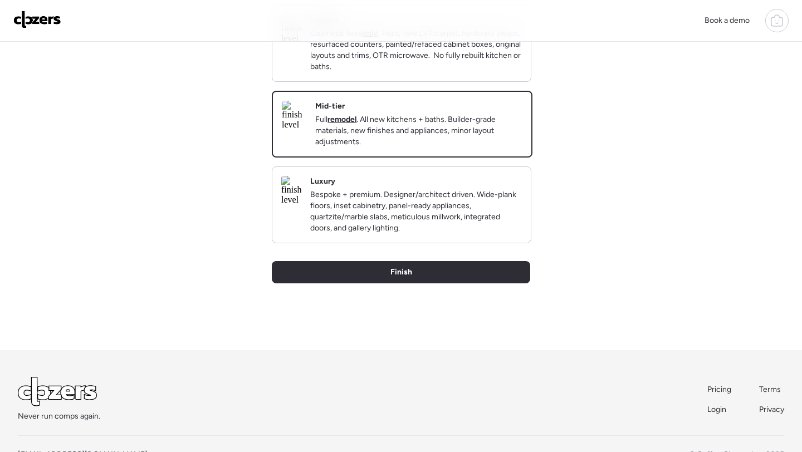
scroll to position [262, 0]
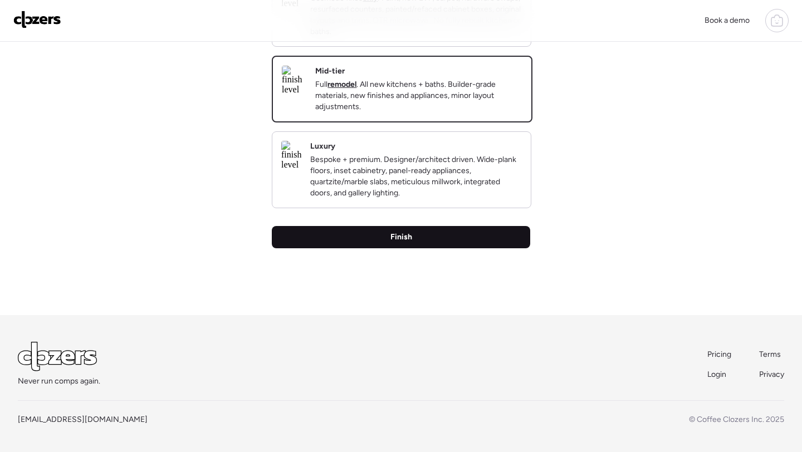
click at [458, 246] on div "Finish" at bounding box center [401, 237] width 258 height 22
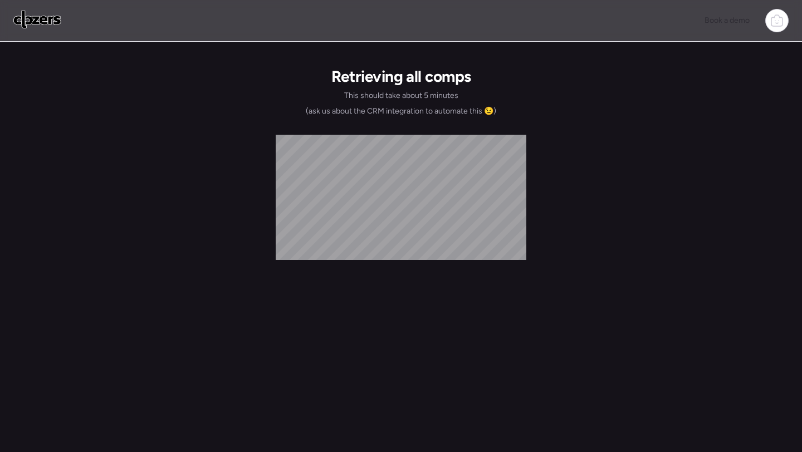
scroll to position [0, 0]
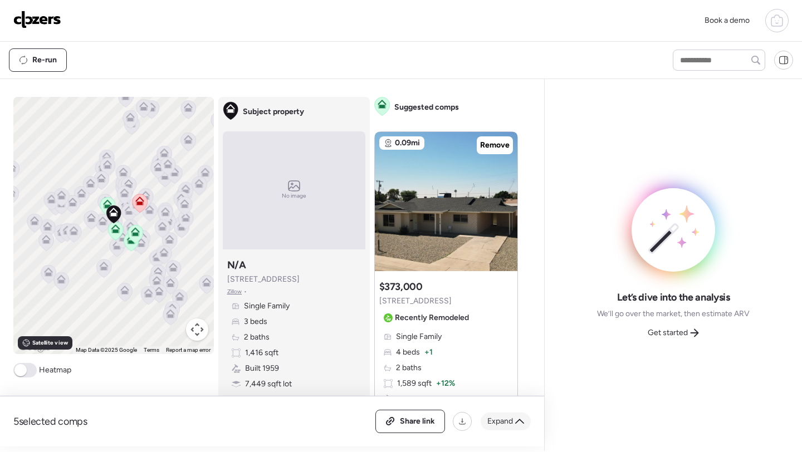
click at [512, 422] on span "Expand" at bounding box center [500, 421] width 26 height 11
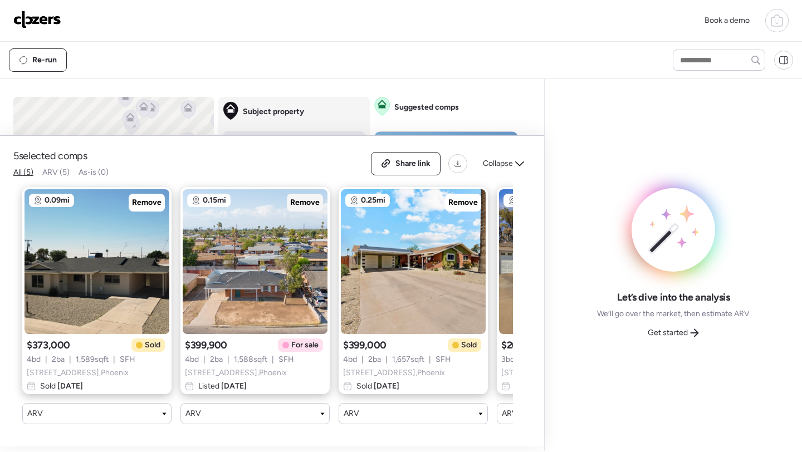
click at [298, 202] on span "Remove" at bounding box center [305, 202] width 30 height 11
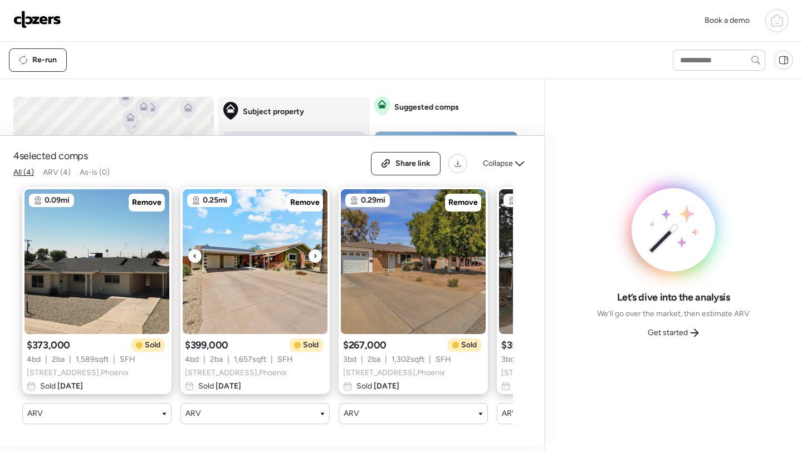
scroll to position [0, 142]
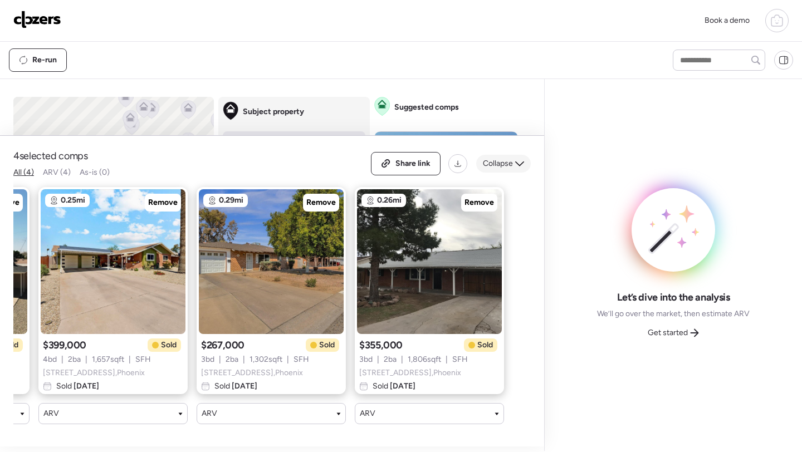
click at [501, 170] on div "Collapse" at bounding box center [503, 164] width 55 height 18
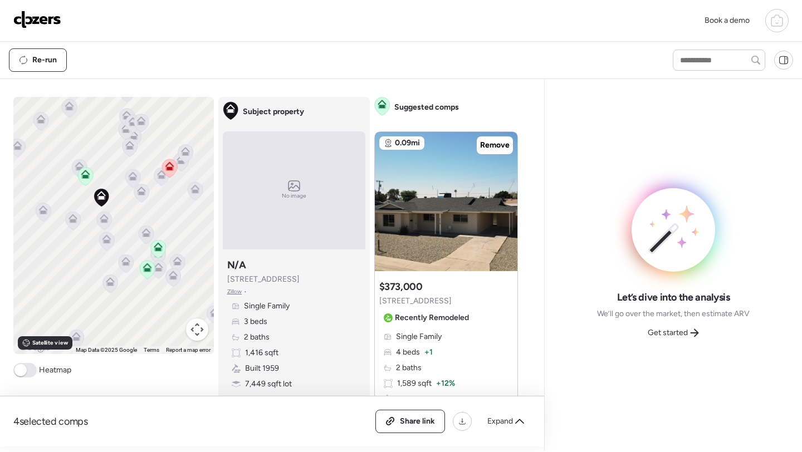
click at [105, 219] on icon at bounding box center [104, 218] width 9 height 9
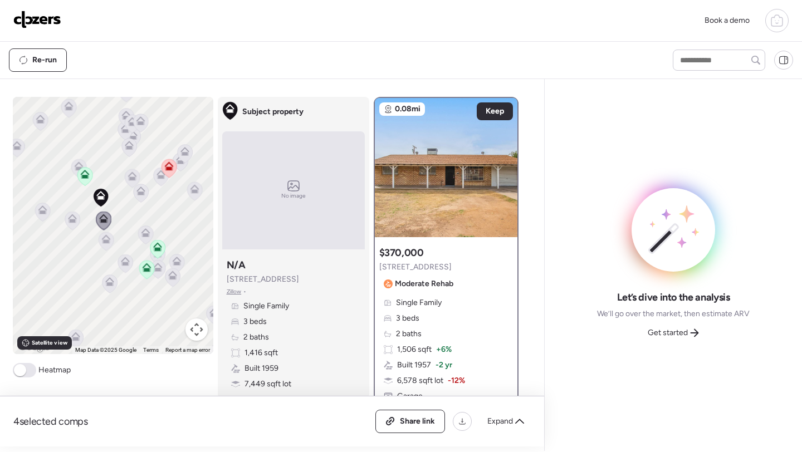
click at [75, 223] on icon at bounding box center [72, 218] width 9 height 9
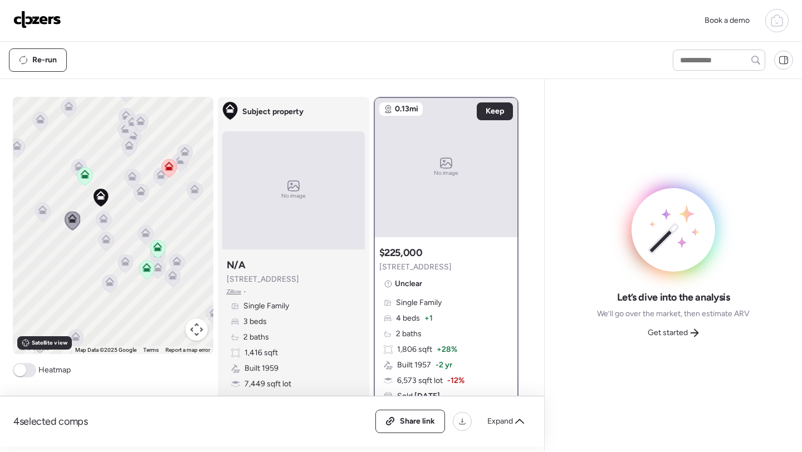
click at [77, 168] on icon at bounding box center [85, 176] width 16 height 19
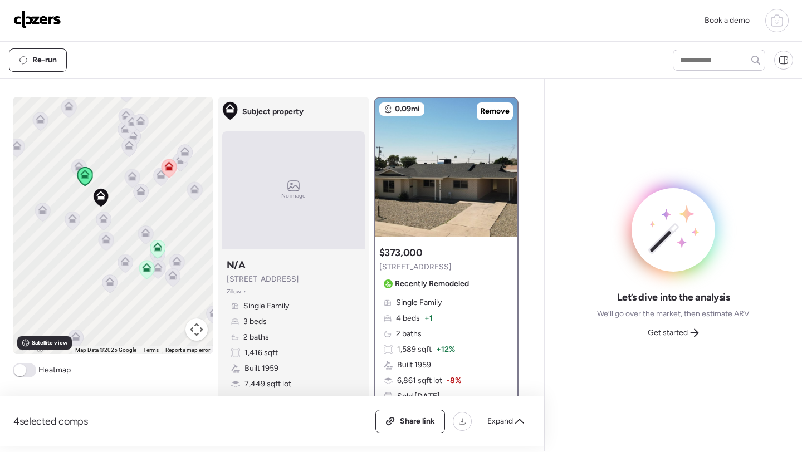
click at [75, 159] on icon at bounding box center [79, 168] width 16 height 19
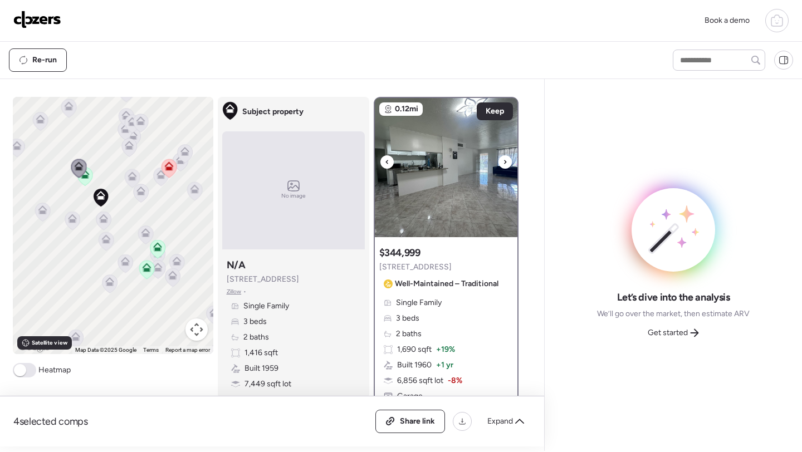
click at [506, 165] on icon at bounding box center [505, 161] width 4 height 13
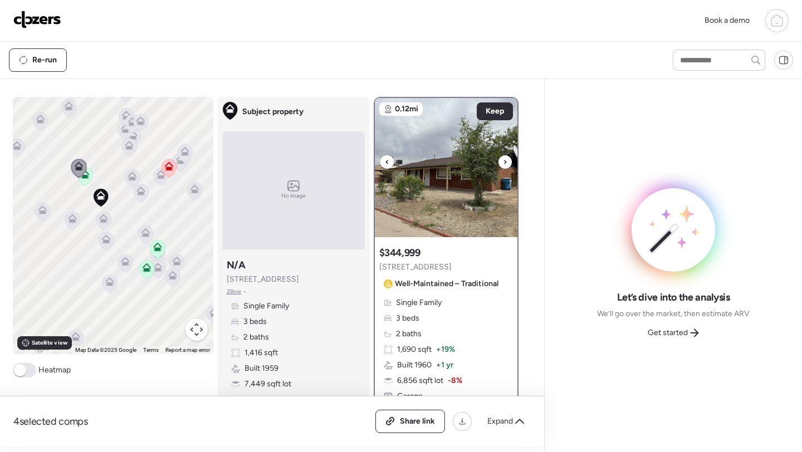
click at [506, 165] on icon at bounding box center [505, 161] width 4 height 13
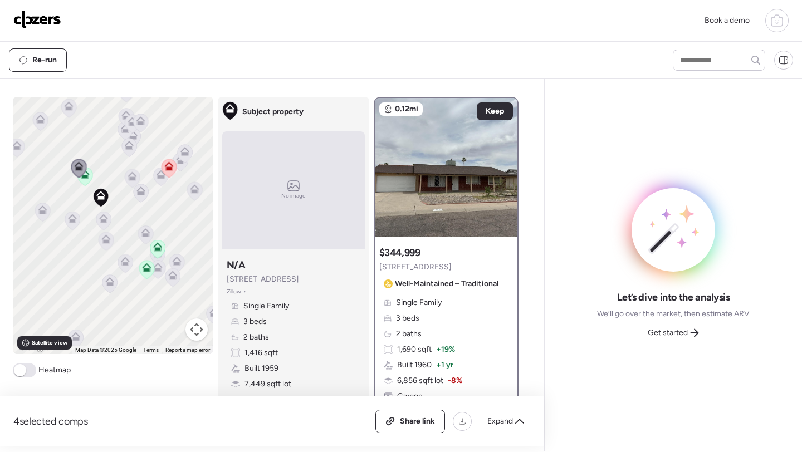
click at [125, 179] on icon at bounding box center [132, 178] width 15 height 18
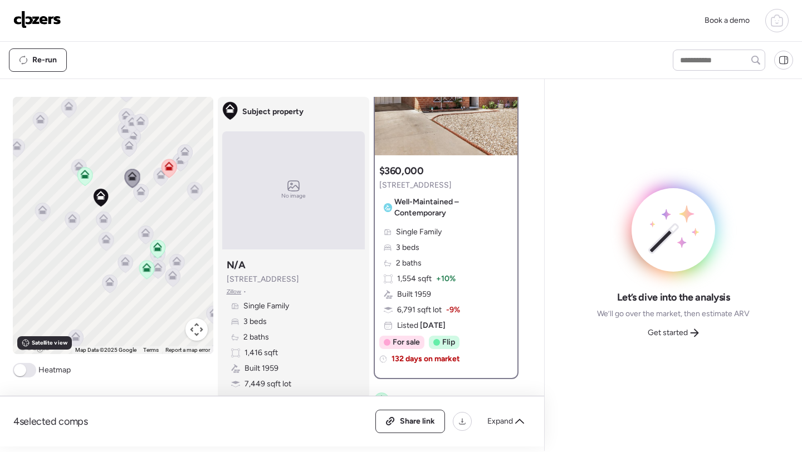
scroll to position [84, 0]
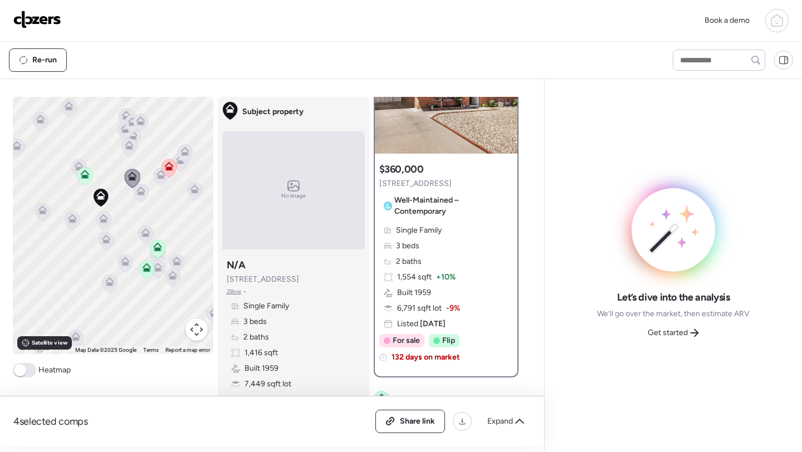
click at [141, 193] on icon at bounding box center [140, 193] width 7 height 3
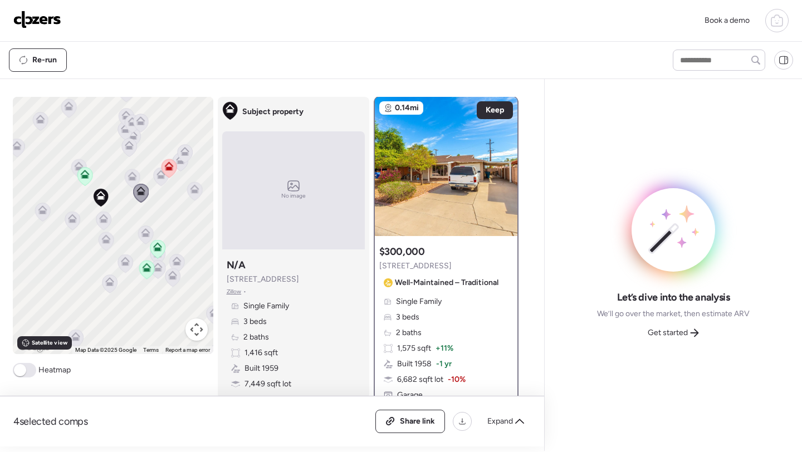
scroll to position [0, 0]
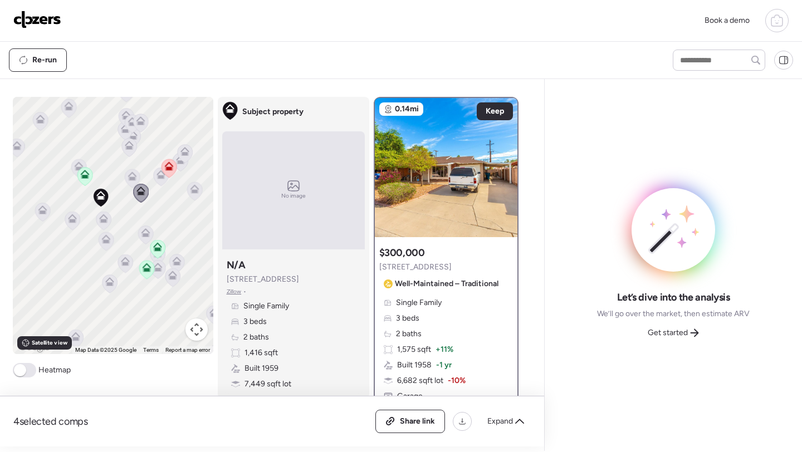
click at [128, 151] on icon at bounding box center [128, 148] width 15 height 18
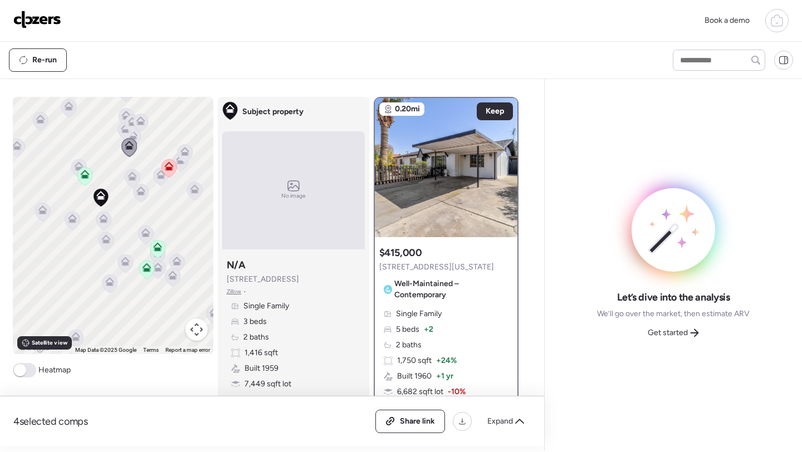
click at [145, 233] on icon at bounding box center [145, 232] width 9 height 9
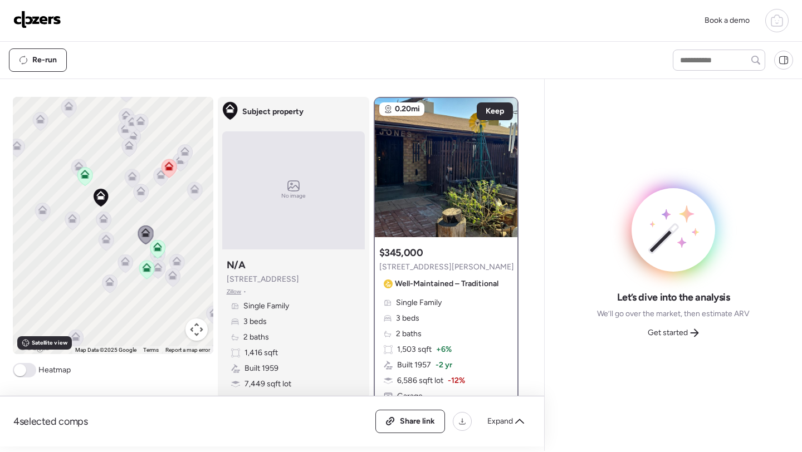
click at [104, 239] on icon at bounding box center [105, 239] width 9 height 9
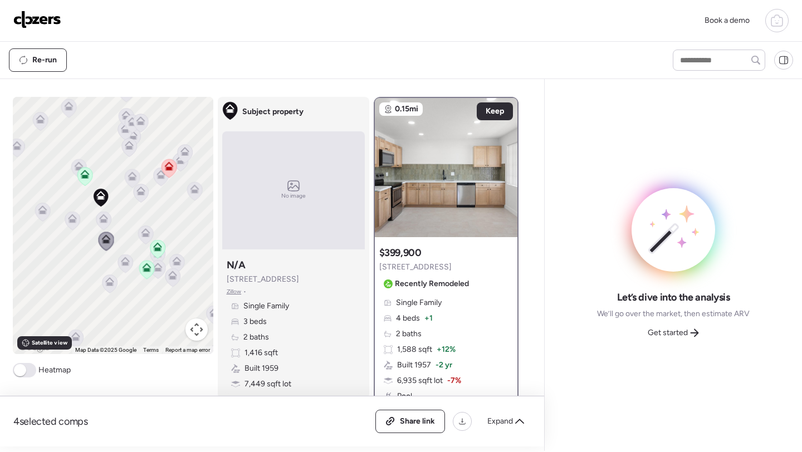
click at [126, 265] on icon at bounding box center [124, 263] width 7 height 3
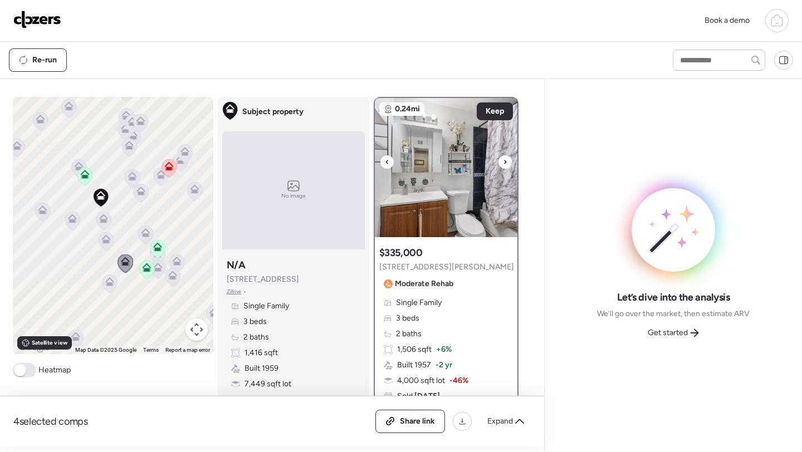
click at [507, 159] on div at bounding box center [504, 161] width 13 height 13
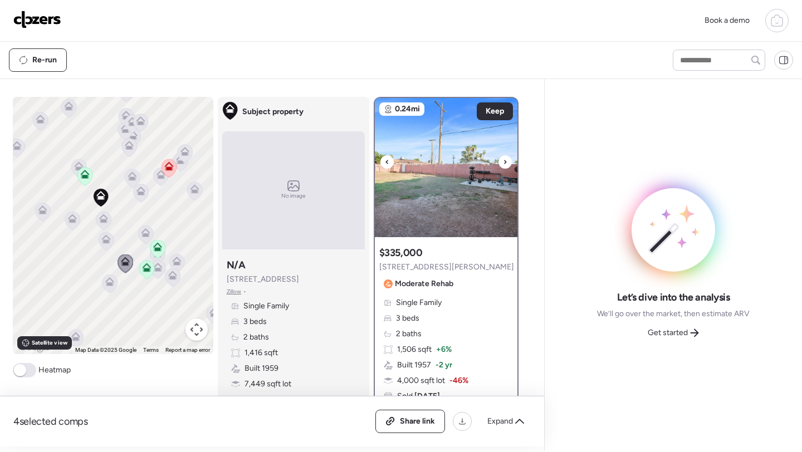
click at [507, 159] on div at bounding box center [504, 161] width 13 height 13
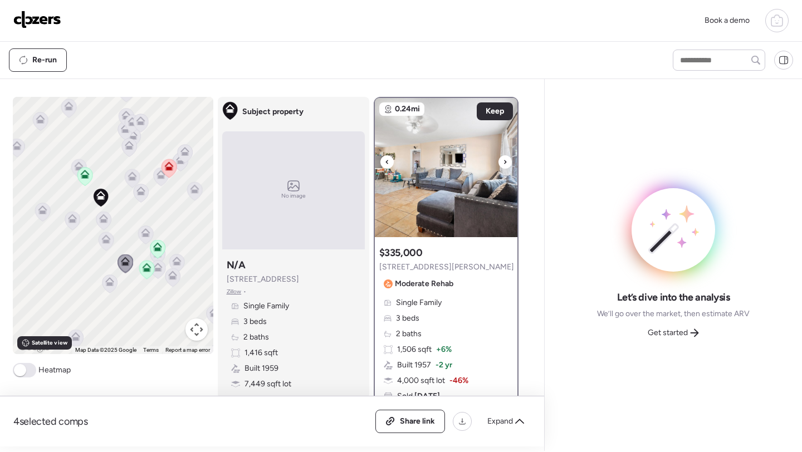
click at [507, 159] on div at bounding box center [504, 161] width 13 height 13
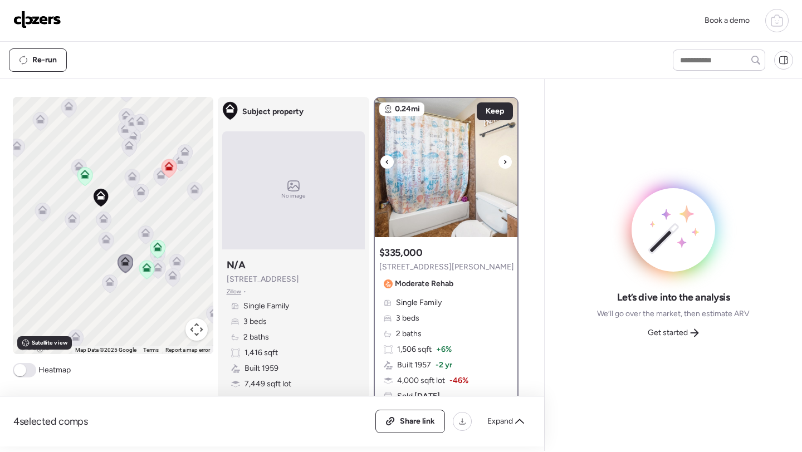
click at [507, 159] on div at bounding box center [504, 161] width 13 height 13
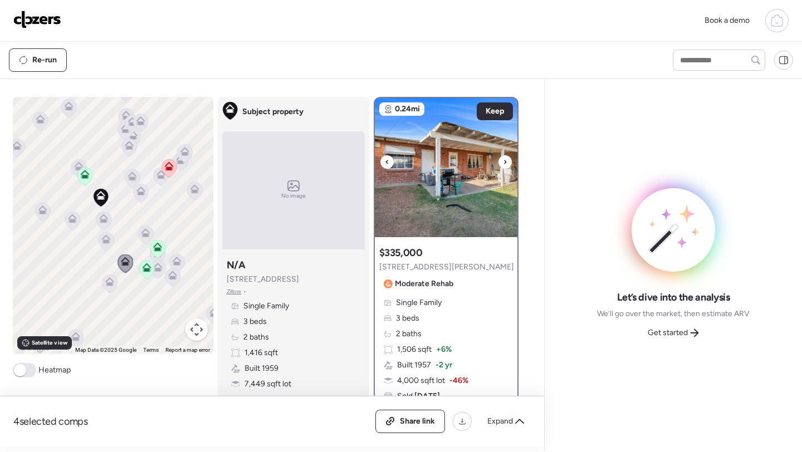
click at [507, 159] on div at bounding box center [504, 161] width 13 height 13
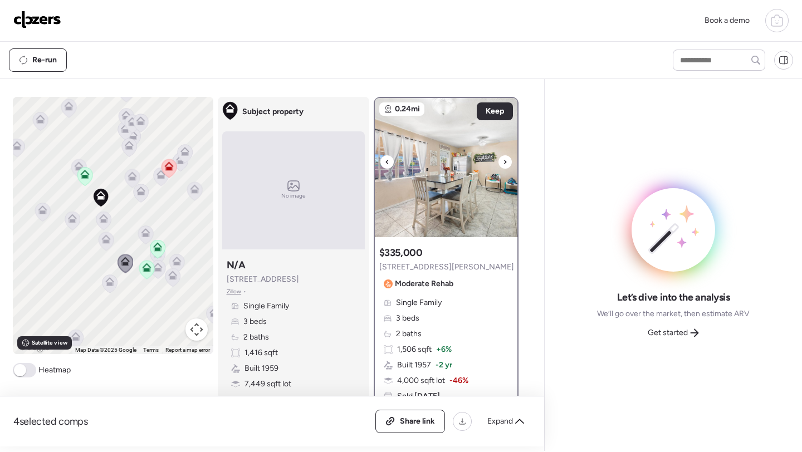
click at [507, 159] on div at bounding box center [504, 161] width 13 height 13
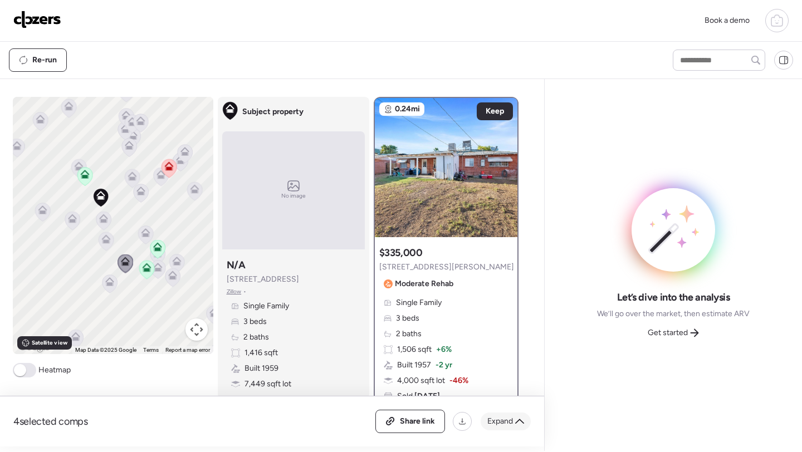
click at [496, 420] on span "Expand" at bounding box center [500, 421] width 26 height 11
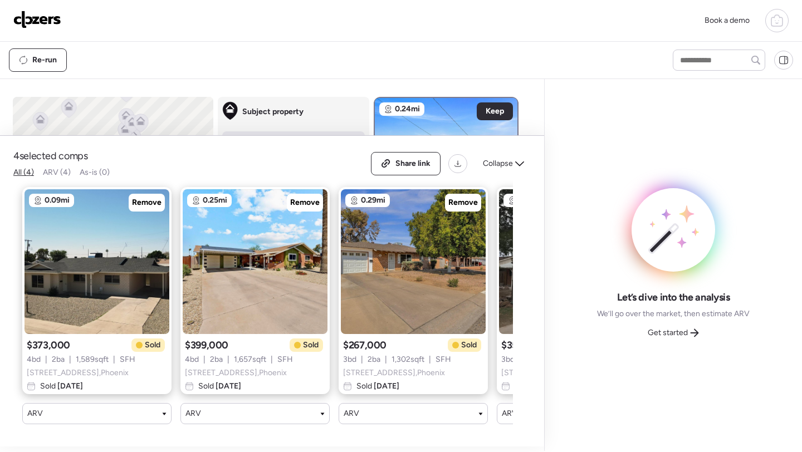
click at [510, 174] on div "Share link Collapse" at bounding box center [451, 163] width 160 height 23
click at [510, 159] on span "Collapse" at bounding box center [498, 163] width 30 height 11
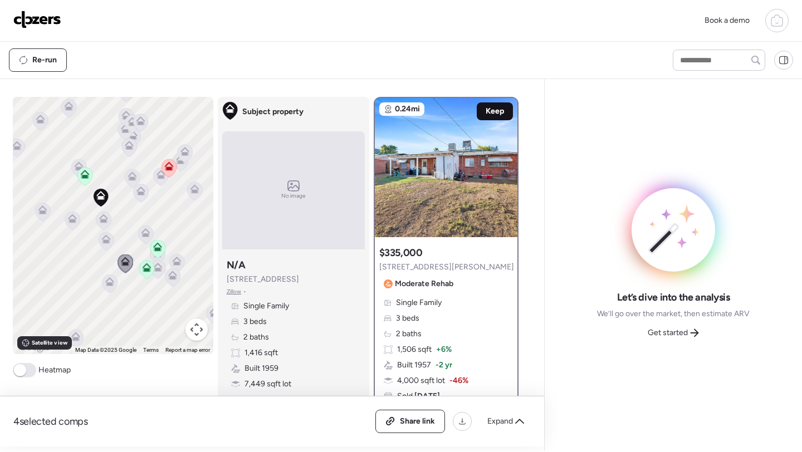
click at [499, 107] on span "Keep" at bounding box center [494, 111] width 18 height 11
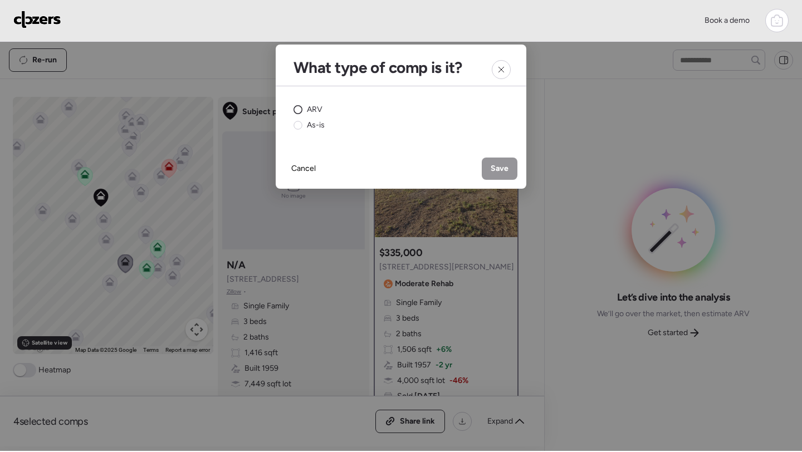
click at [307, 108] on span "ARV" at bounding box center [315, 109] width 16 height 11
click at [501, 165] on span "Save" at bounding box center [499, 168] width 18 height 11
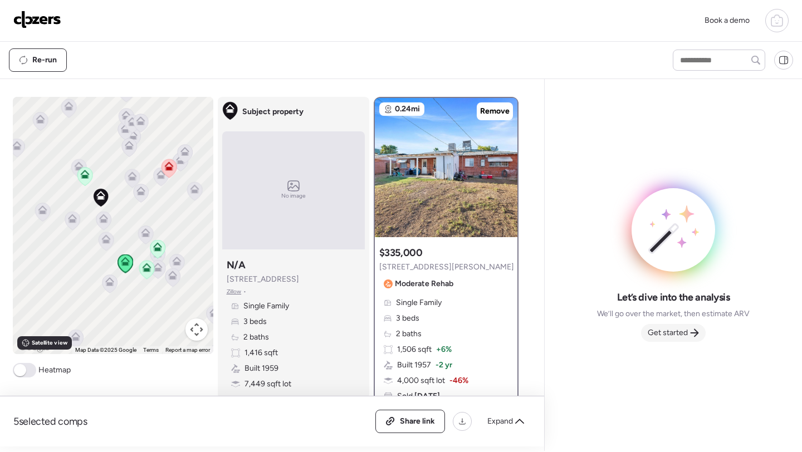
click at [661, 330] on span "Get started" at bounding box center [667, 332] width 40 height 11
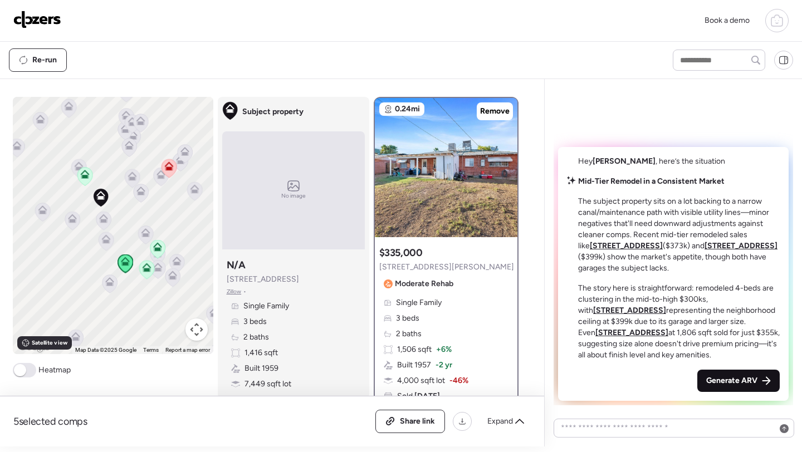
click at [728, 374] on div "Generate ARV" at bounding box center [738, 381] width 82 height 22
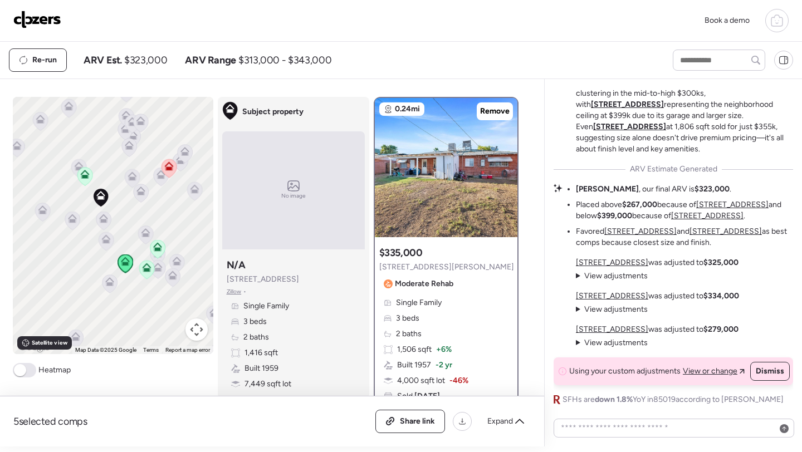
click at [144, 60] on span "$323,000" at bounding box center [145, 59] width 43 height 13
copy span "323,000"
click at [423, 425] on span "Share link" at bounding box center [417, 421] width 35 height 11
click at [31, 30] on link at bounding box center [37, 21] width 48 height 20
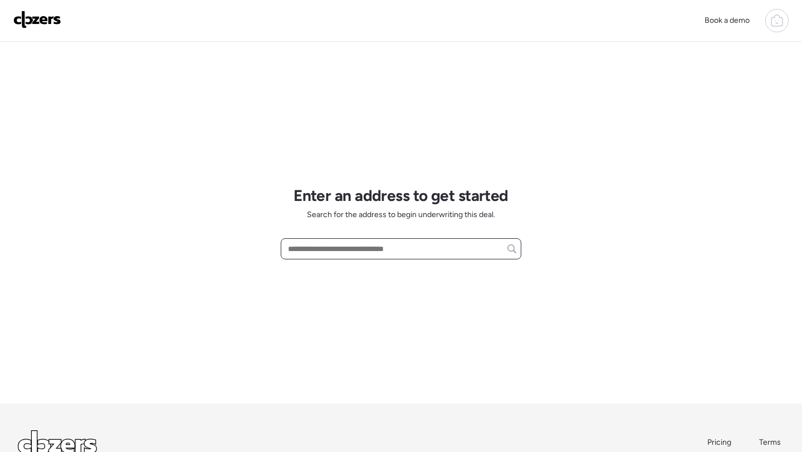
click at [363, 252] on input "text" at bounding box center [401, 249] width 230 height 16
paste input "**********"
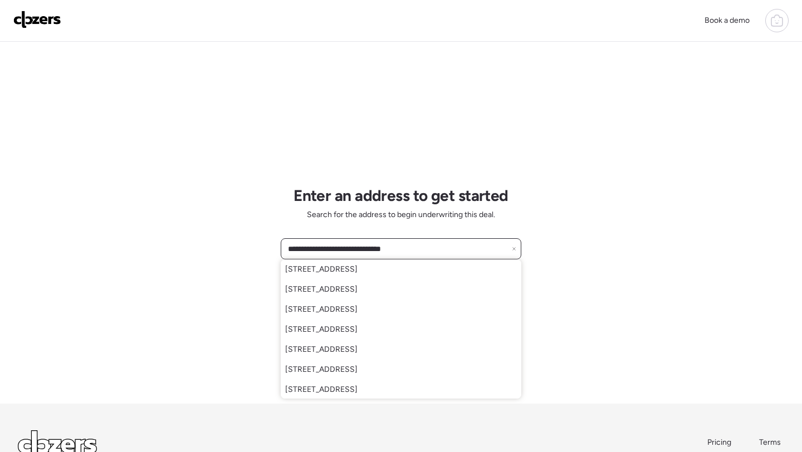
click at [411, 250] on input "**********" at bounding box center [401, 249] width 230 height 16
paste input "text"
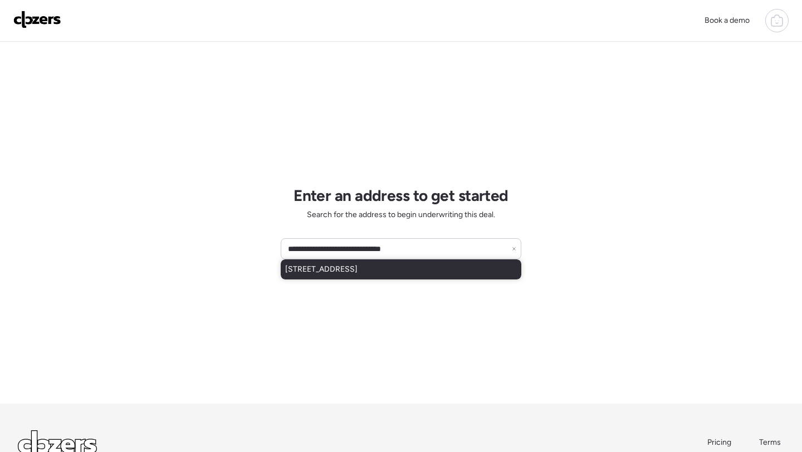
click at [357, 268] on span "[STREET_ADDRESS]" at bounding box center [321, 269] width 72 height 11
type input "**********"
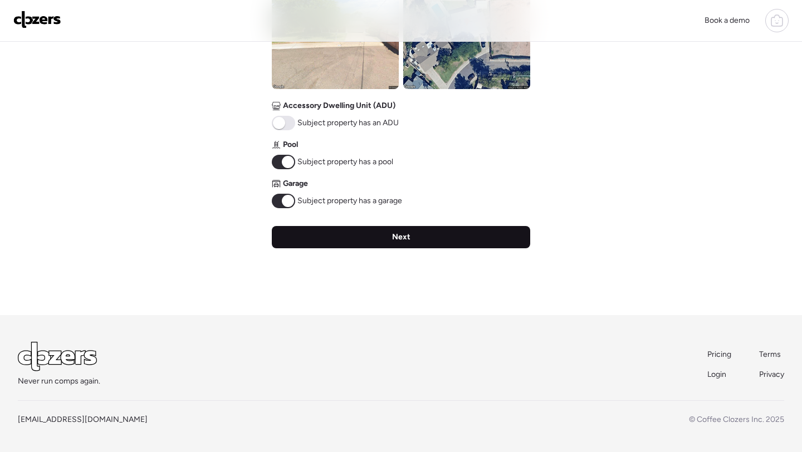
click at [351, 238] on div "Next" at bounding box center [401, 237] width 258 height 22
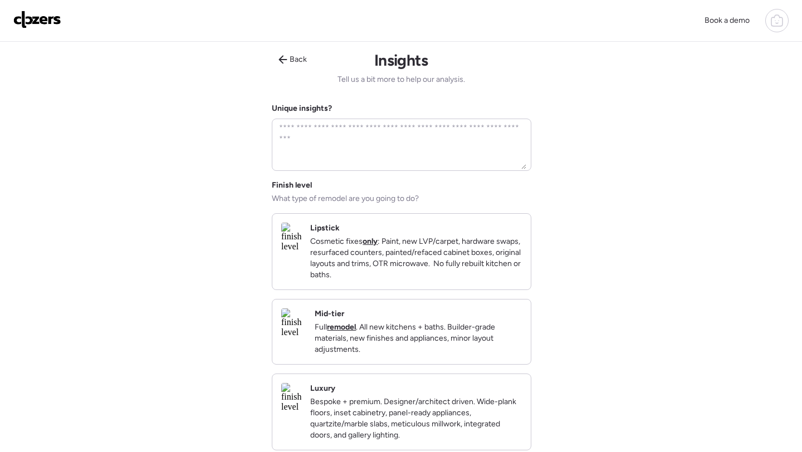
click at [518, 317] on div "Mid-tier Full remodel . All new kitchens + baths. Builder-grade materials, new …" at bounding box center [401, 332] width 258 height 65
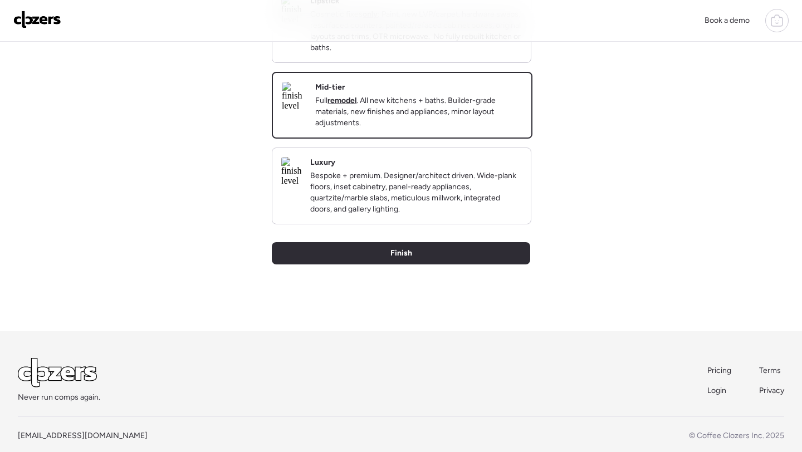
scroll to position [262, 0]
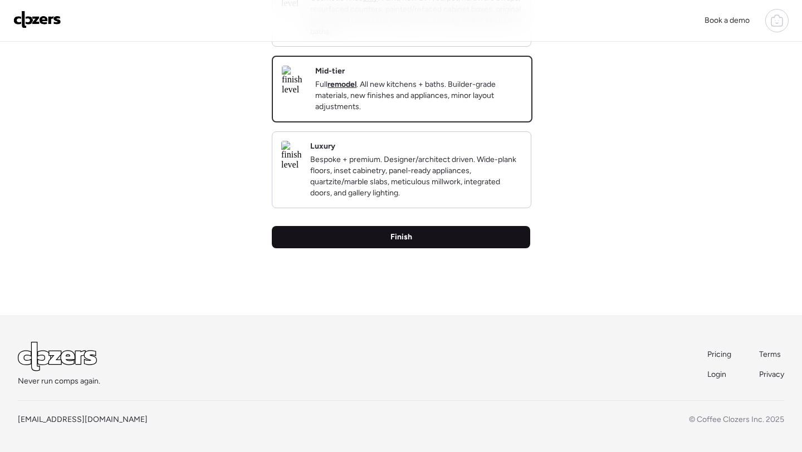
click at [488, 246] on div "Finish" at bounding box center [401, 237] width 258 height 22
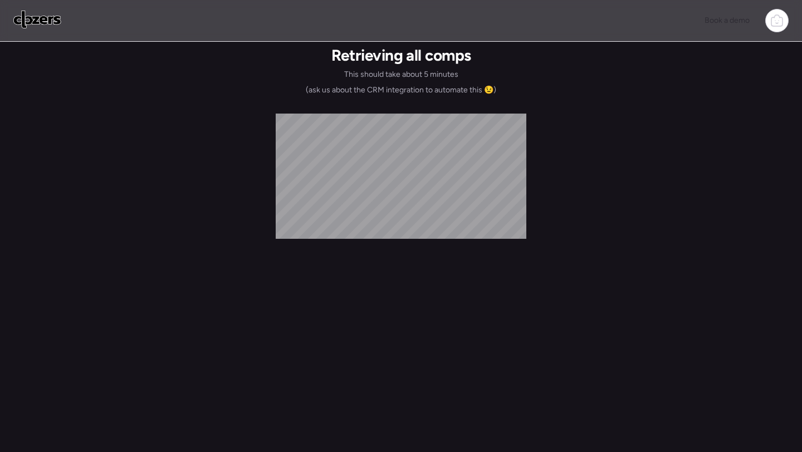
scroll to position [0, 0]
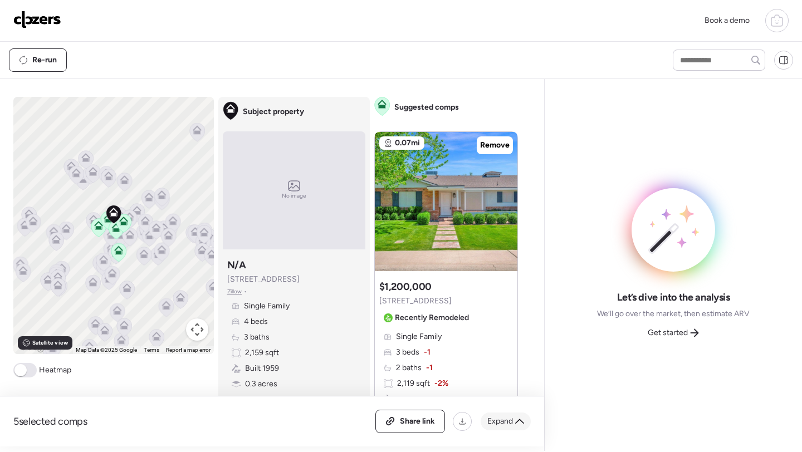
click at [504, 420] on span "Expand" at bounding box center [500, 421] width 26 height 11
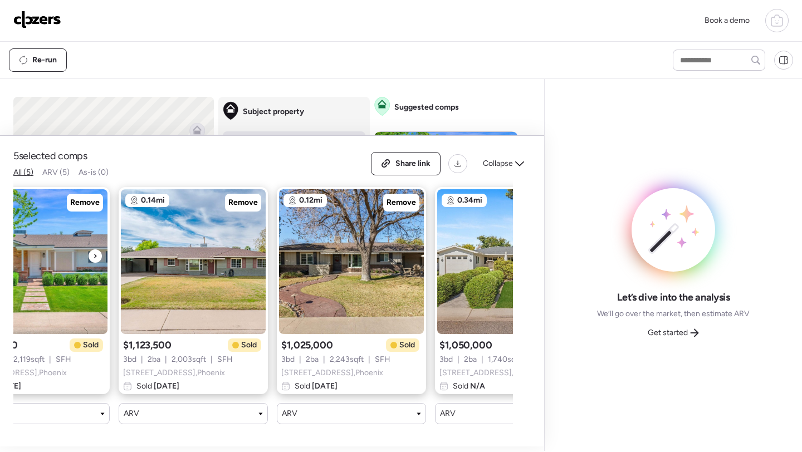
scroll to position [0, 300]
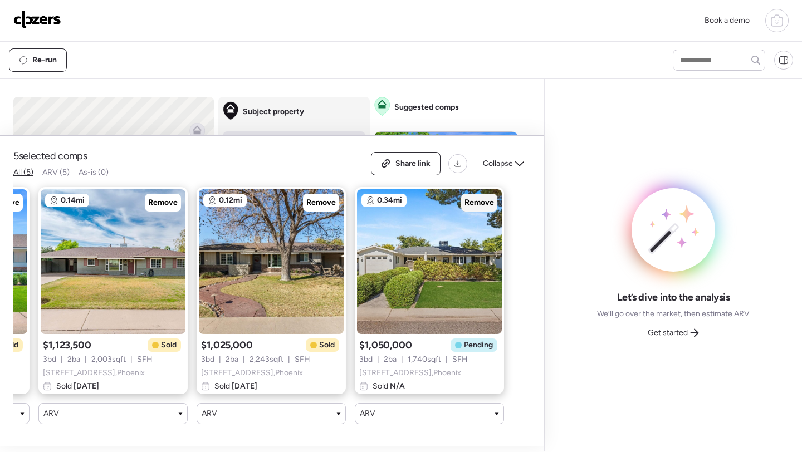
click at [482, 199] on span "Remove" at bounding box center [479, 202] width 30 height 11
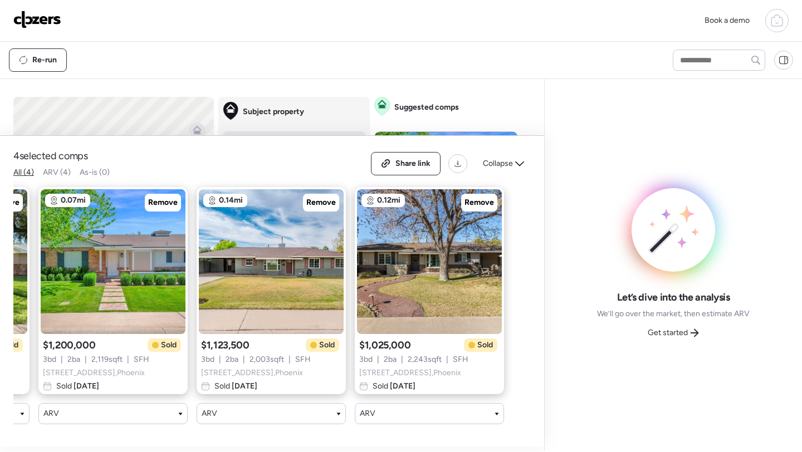
scroll to position [0, 142]
click at [514, 164] on div "Collapse" at bounding box center [503, 164] width 55 height 18
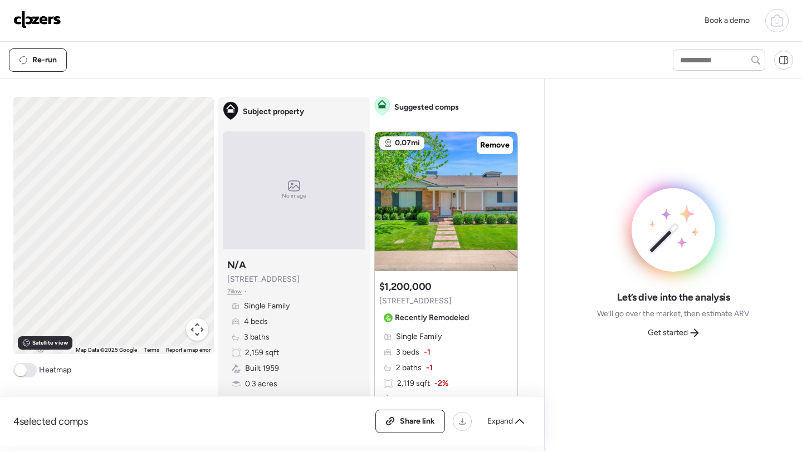
drag, startPoint x: 102, startPoint y: 232, endPoint x: 433, endPoint y: 214, distance: 331.2
click at [428, 214] on div "To activate drag with keyboard, press Alt + Enter. Once in keyboard drag state,…" at bounding box center [269, 272] width 513 height 350
drag, startPoint x: 148, startPoint y: 221, endPoint x: 74, endPoint y: 221, distance: 74.0
click at [86, 221] on div "To activate drag with keyboard, press Alt + Enter. Once in keyboard drag state,…" at bounding box center [113, 225] width 200 height 257
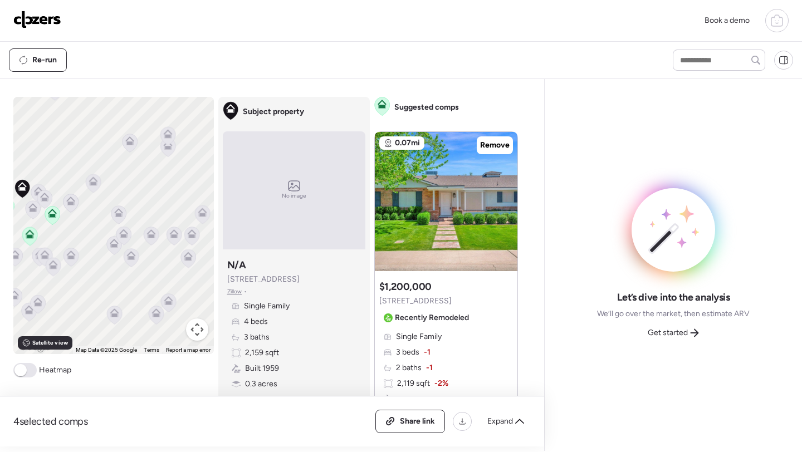
drag, startPoint x: 75, startPoint y: 222, endPoint x: 169, endPoint y: 194, distance: 98.8
click at [169, 194] on div "To activate drag with keyboard, press Alt + Enter. Once in keyboard drag state,…" at bounding box center [113, 225] width 200 height 257
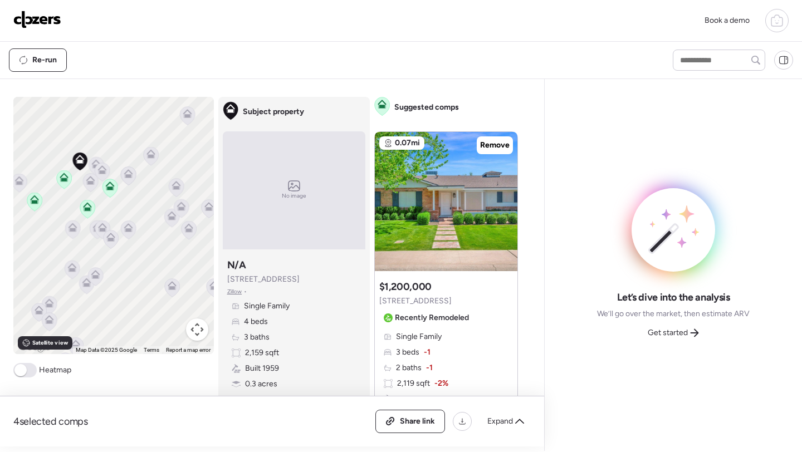
click at [89, 162] on icon at bounding box center [96, 166] width 15 height 18
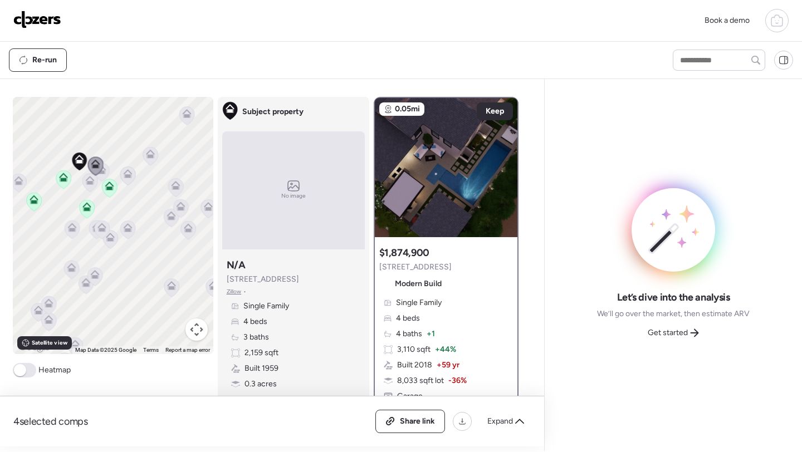
click at [81, 188] on div "To activate drag with keyboard, press Alt + Enter. Once in keyboard drag state,…" at bounding box center [113, 225] width 200 height 257
click at [91, 187] on icon at bounding box center [89, 183] width 15 height 18
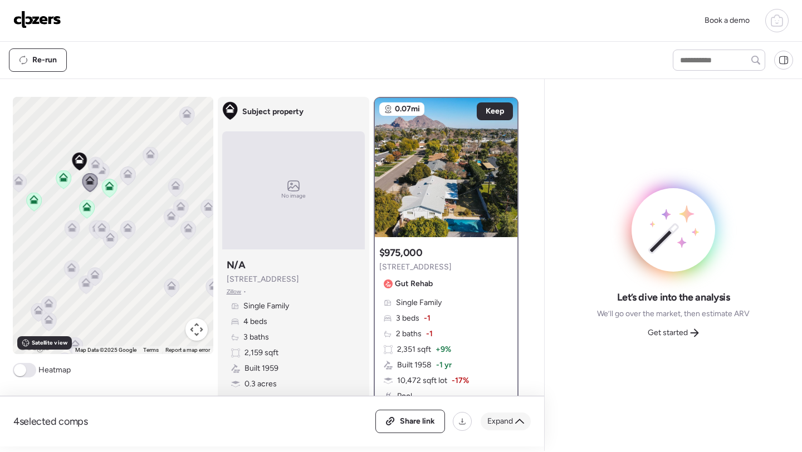
click at [504, 425] on span "Expand" at bounding box center [500, 421] width 26 height 11
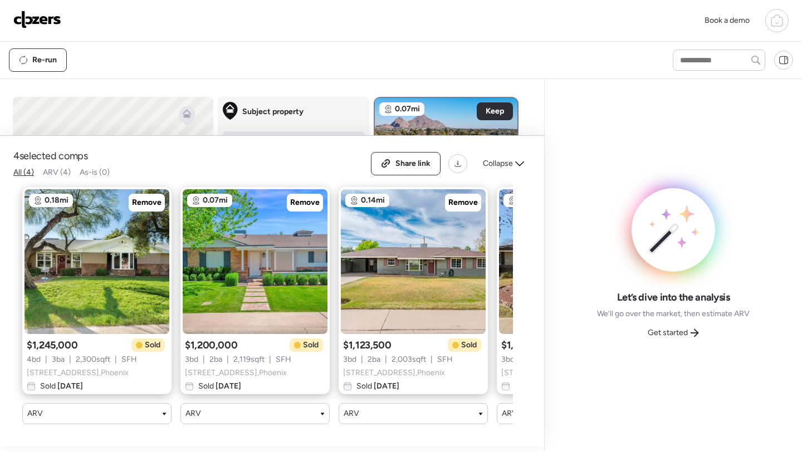
click at [508, 152] on div "4 selected comps All (4) ARV (4) As-is (0) Share link Collapse" at bounding box center [271, 163] width 517 height 29
click at [505, 164] on span "Collapse" at bounding box center [498, 163] width 30 height 11
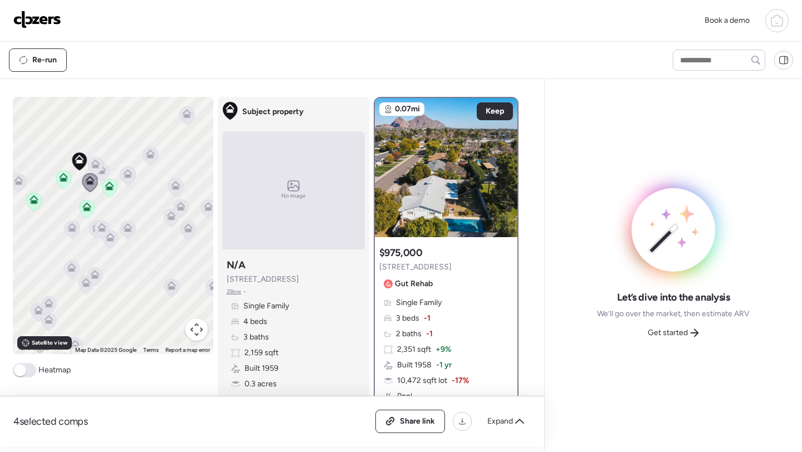
click at [94, 176] on icon at bounding box center [89, 183] width 15 height 18
click at [95, 165] on icon at bounding box center [94, 166] width 7 height 3
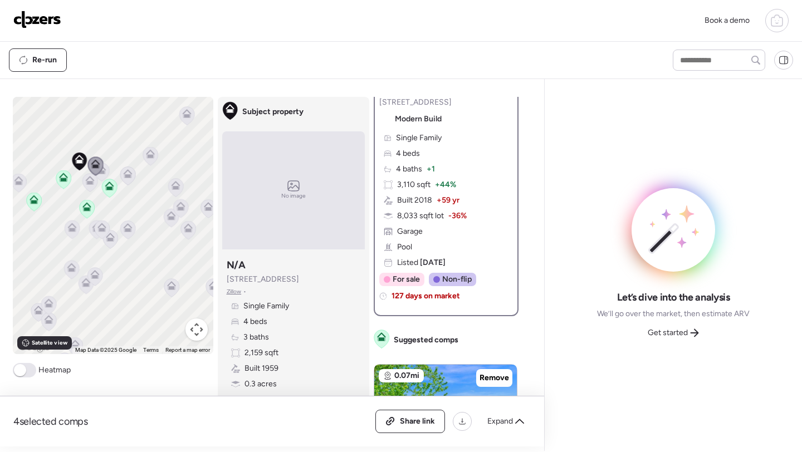
scroll to position [169, 0]
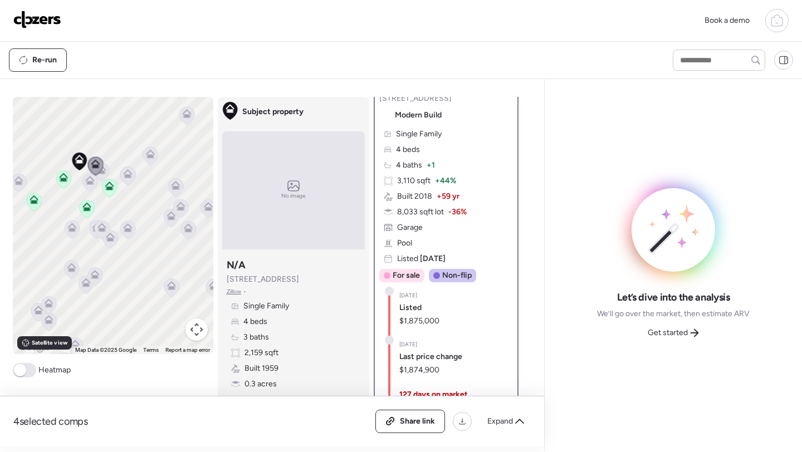
click at [109, 170] on div "To activate drag with keyboard, press Alt + Enter. Once in keyboard drag state,…" at bounding box center [113, 225] width 200 height 257
click at [102, 172] on icon at bounding box center [95, 166] width 16 height 19
click at [105, 174] on icon at bounding box center [100, 171] width 7 height 3
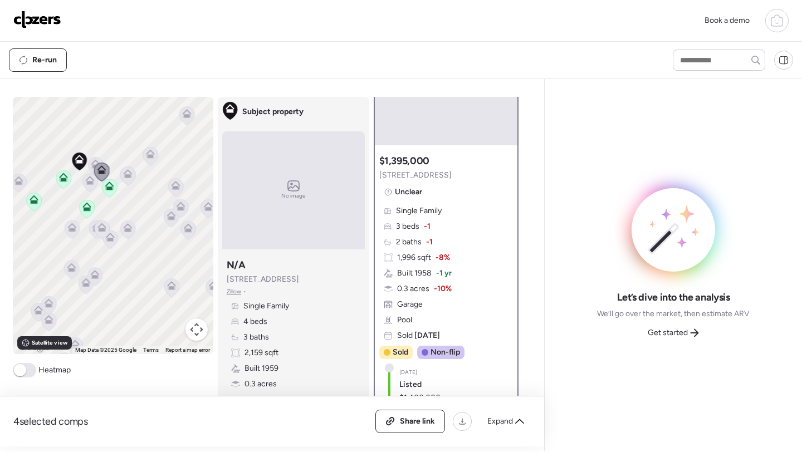
scroll to position [0, 0]
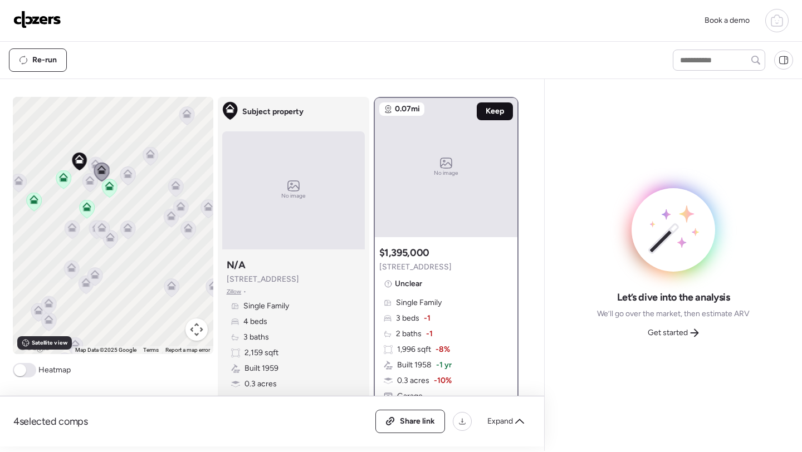
click at [490, 118] on div "Keep" at bounding box center [495, 111] width 36 height 18
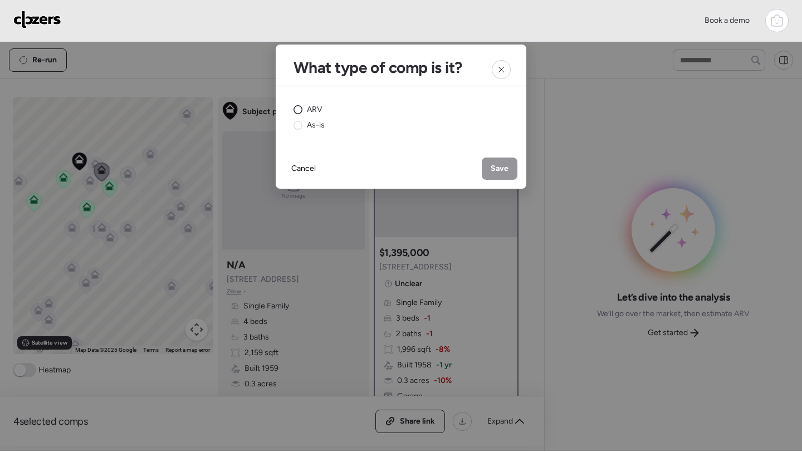
click at [307, 106] on span "ARV" at bounding box center [315, 109] width 16 height 11
click at [512, 171] on div "Save" at bounding box center [500, 169] width 36 height 22
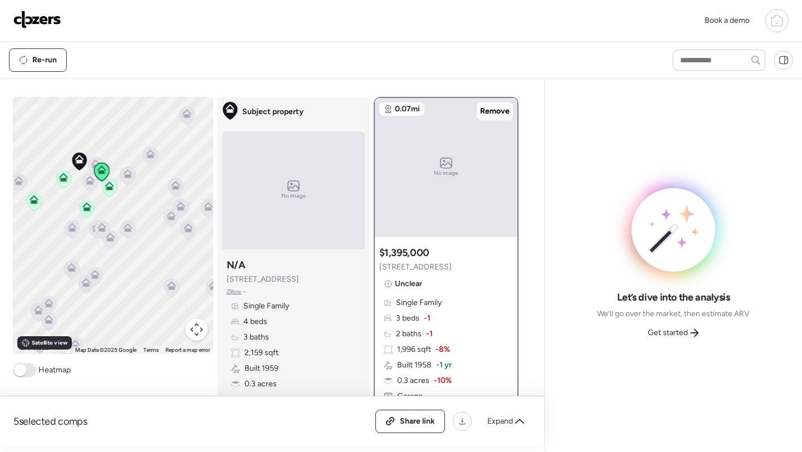
click at [121, 173] on icon at bounding box center [127, 176] width 15 height 18
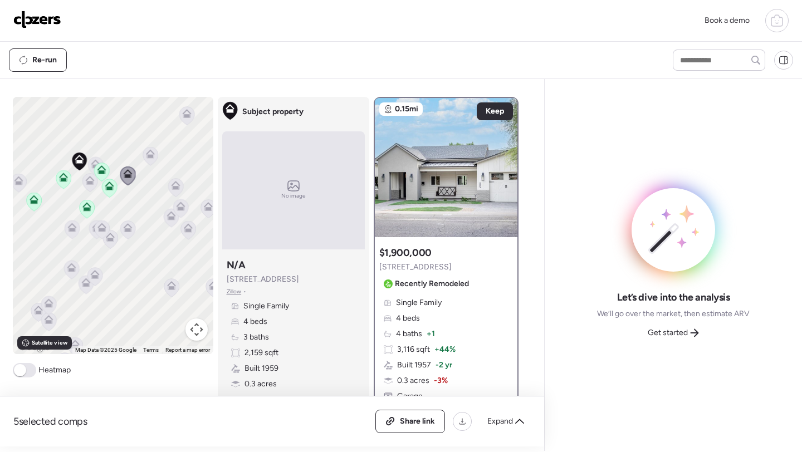
click at [70, 230] on icon at bounding box center [71, 229] width 7 height 3
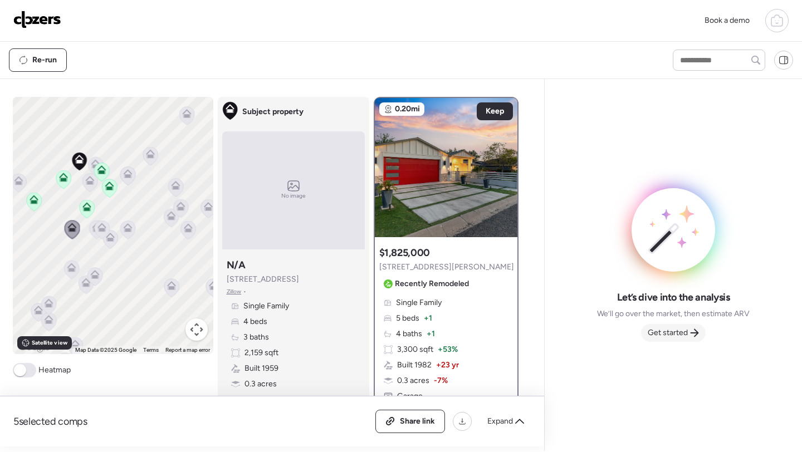
click at [664, 340] on div "Get started" at bounding box center [673, 333] width 65 height 18
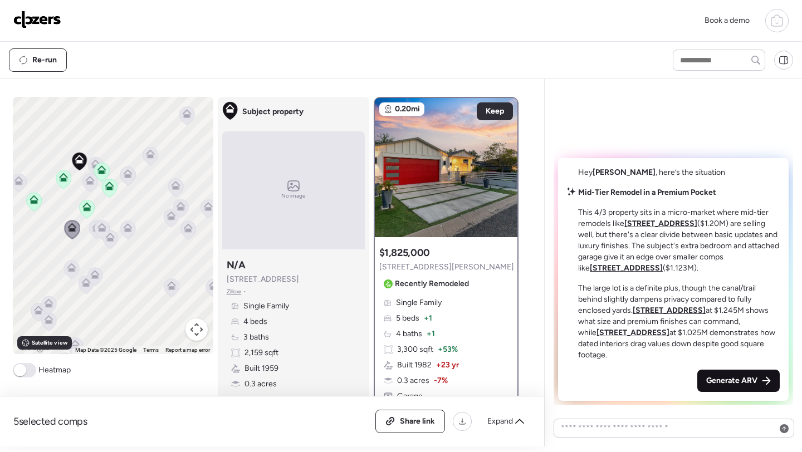
click at [712, 379] on span "Generate ARV" at bounding box center [731, 380] width 51 height 11
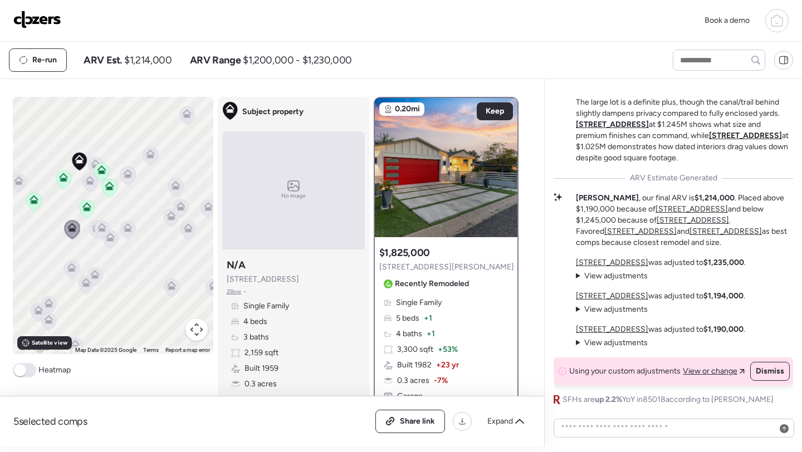
click at [155, 57] on span "$1,214,000" at bounding box center [147, 59] width 47 height 13
copy span "1,214,000"
click at [399, 410] on div "Share link" at bounding box center [410, 421] width 70 height 23
